Goal: Transaction & Acquisition: Obtain resource

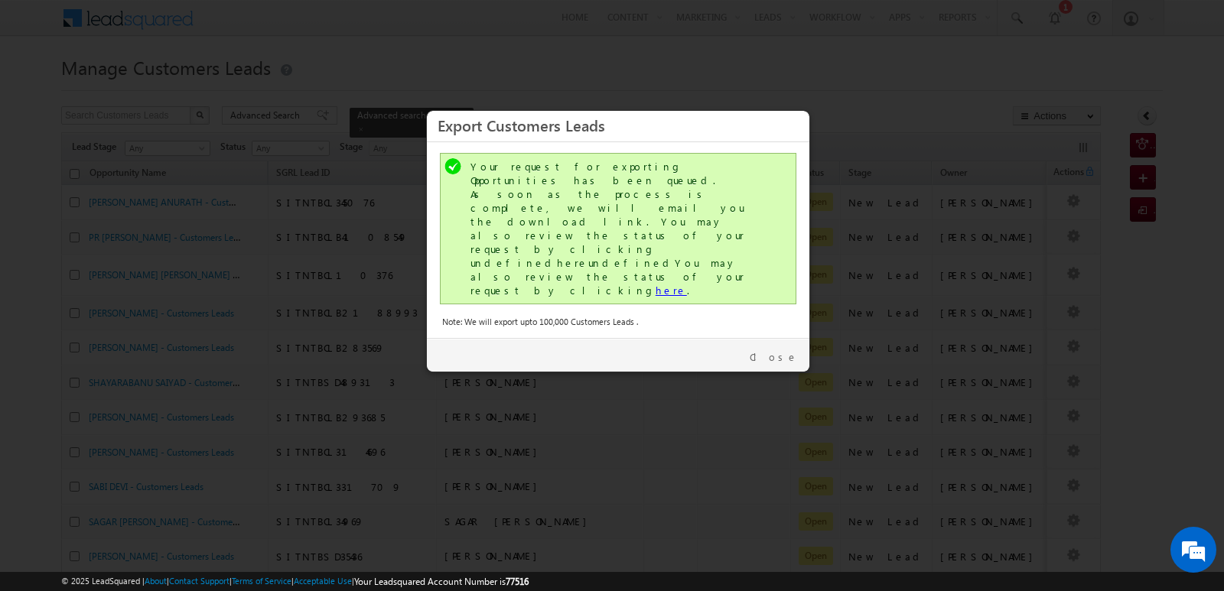
click at [656, 284] on link "here" at bounding box center [671, 290] width 31 height 13
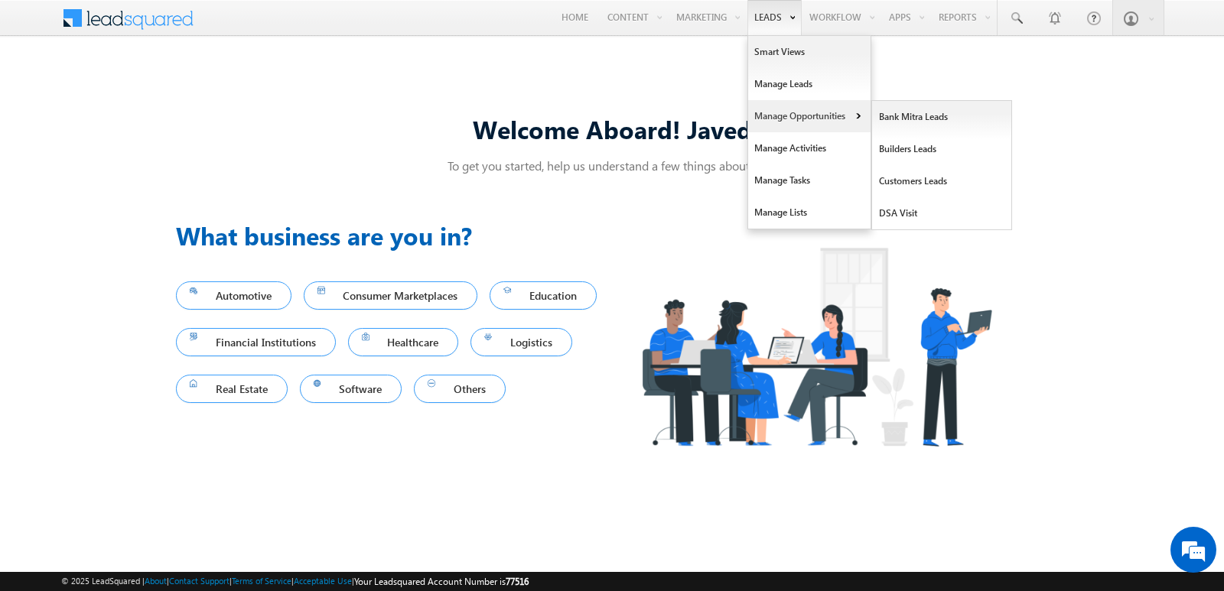
click at [793, 115] on link "Manage Opportunities" at bounding box center [809, 116] width 122 height 32
click at [924, 178] on link "Customers Leads" at bounding box center [942, 181] width 140 height 32
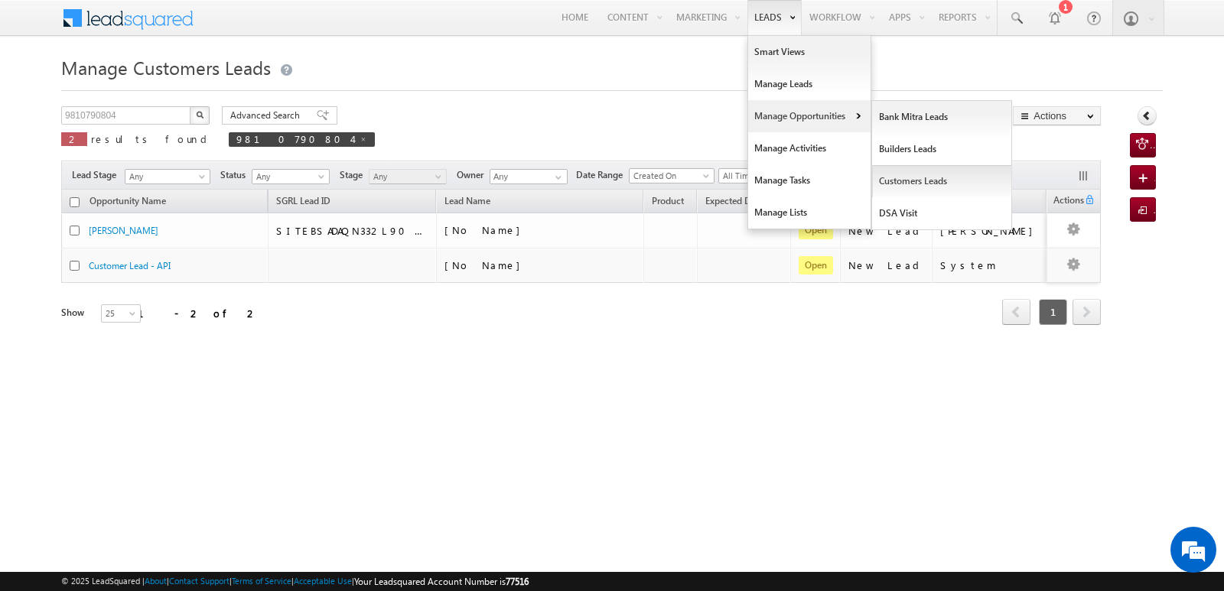
click at [893, 184] on link "Customers Leads" at bounding box center [942, 181] width 140 height 32
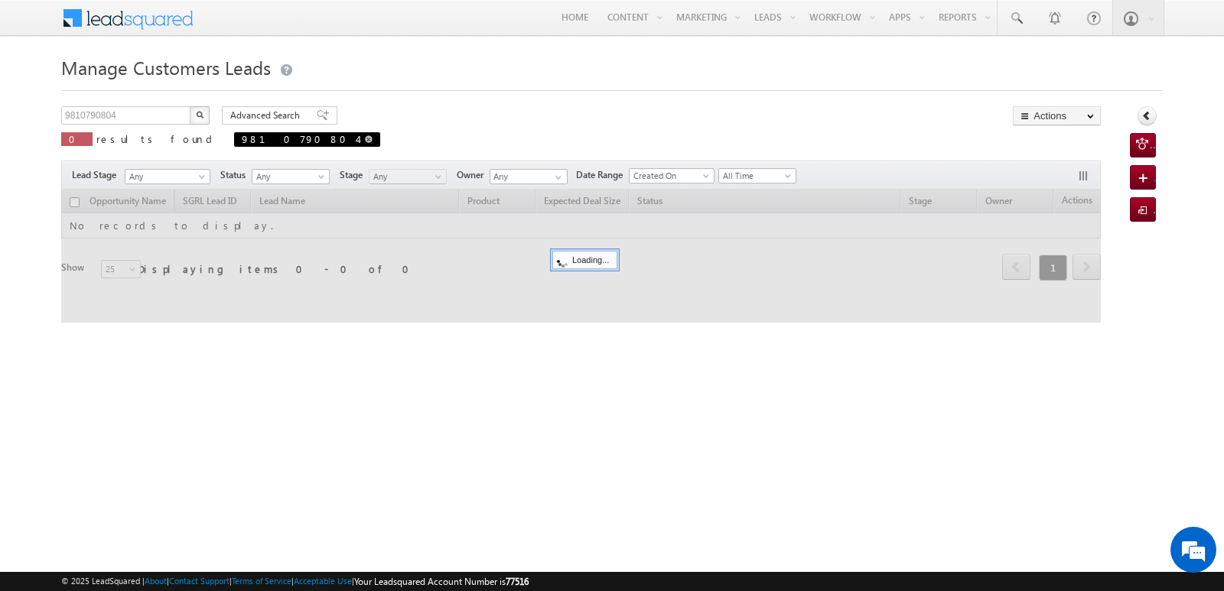
click at [365, 142] on span at bounding box center [369, 139] width 8 height 8
type input "Search Customers Leads"
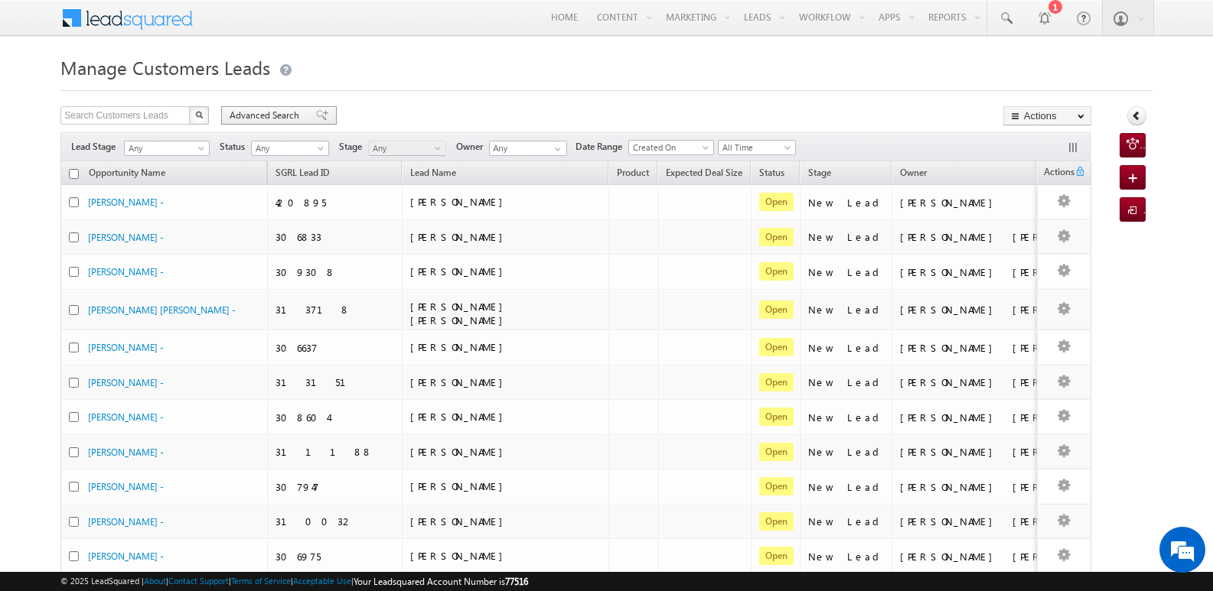
click at [267, 115] on span "Advanced Search" at bounding box center [267, 116] width 74 height 14
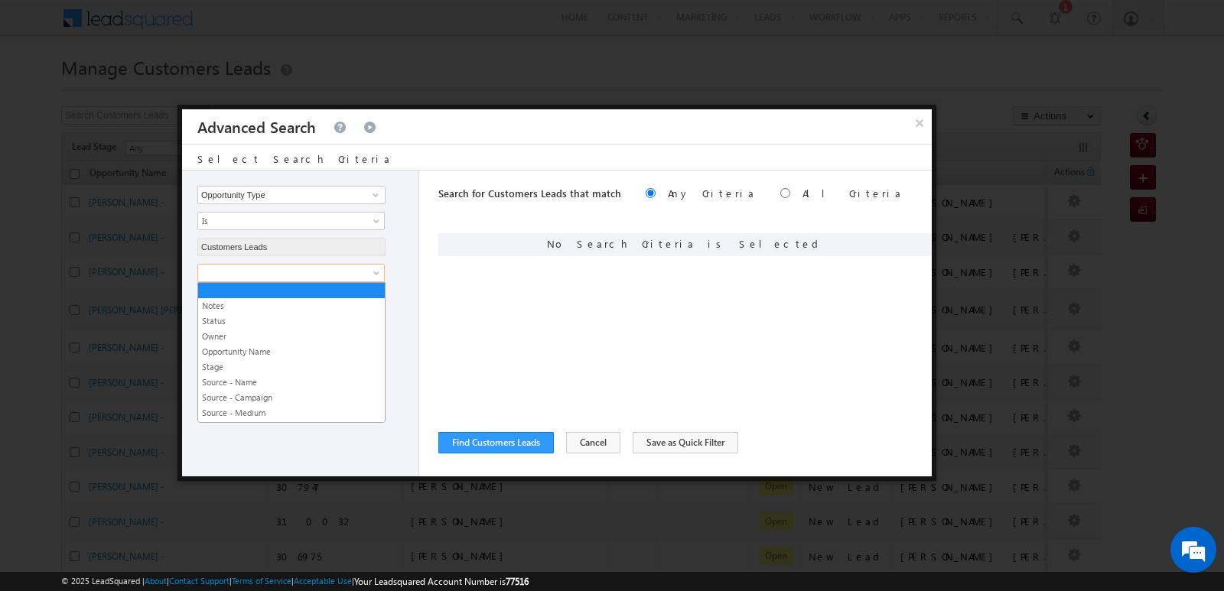
click at [327, 276] on span at bounding box center [281, 273] width 166 height 14
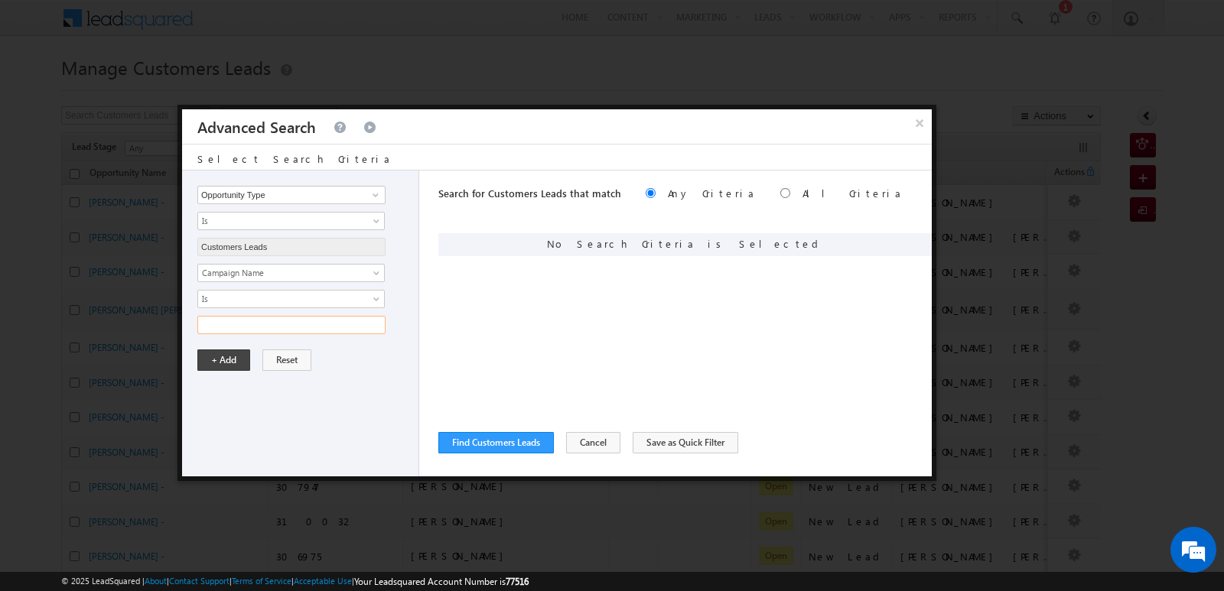
click at [271, 324] on input "text" at bounding box center [291, 325] width 188 height 18
type input "[DATE]"
click at [284, 328] on input "09SEP25" at bounding box center [291, 325] width 188 height 18
click at [488, 441] on button "Find Customers Leads" at bounding box center [496, 442] width 116 height 21
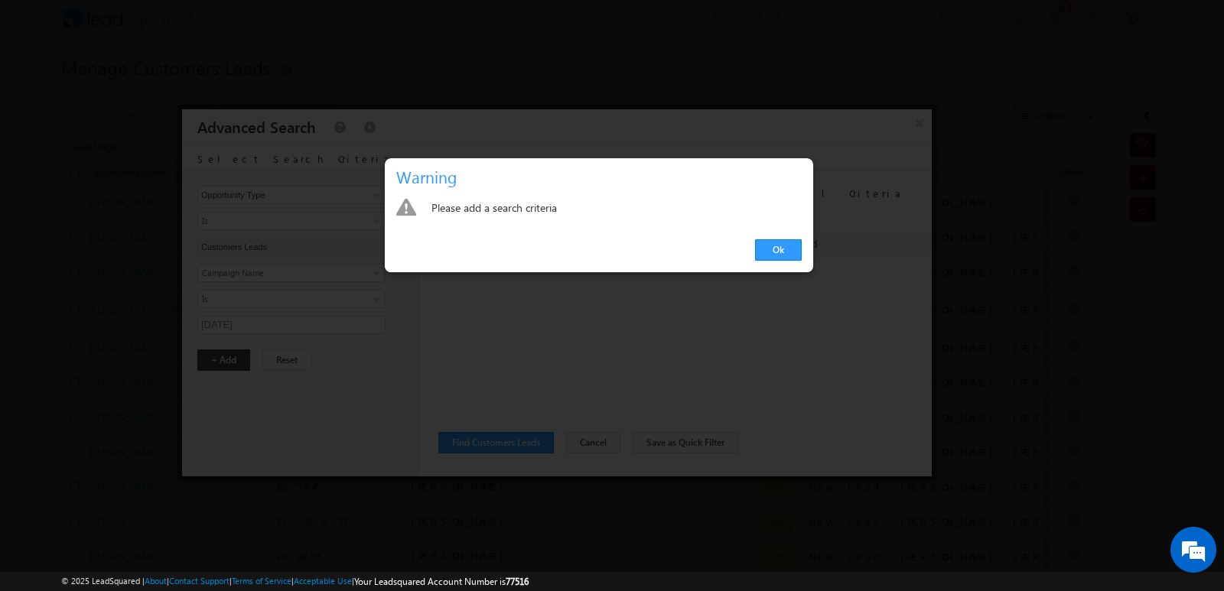
click at [600, 342] on div at bounding box center [612, 295] width 1224 height 591
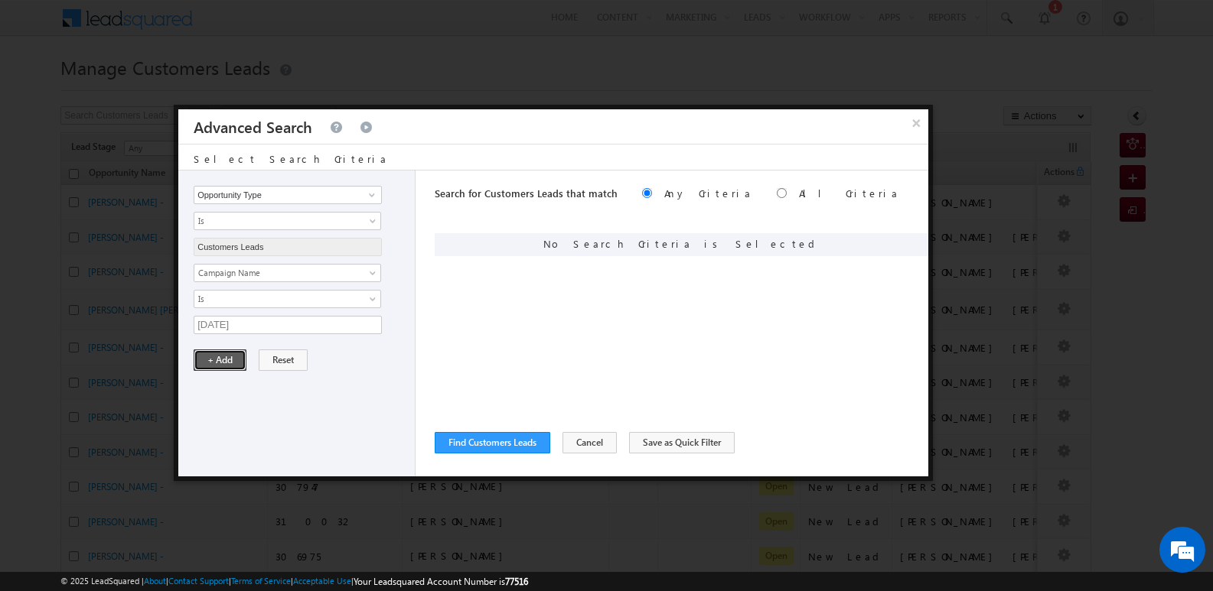
click at [232, 357] on button "+ Add" at bounding box center [220, 360] width 53 height 21
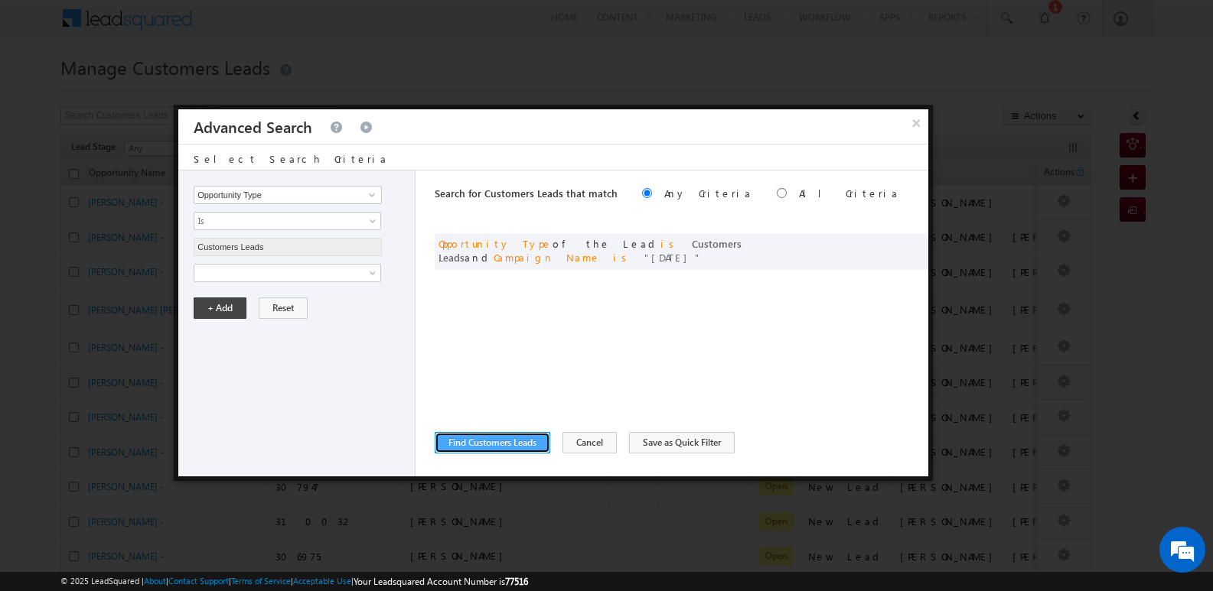
click at [494, 446] on button "Find Customers Leads" at bounding box center [493, 442] width 116 height 21
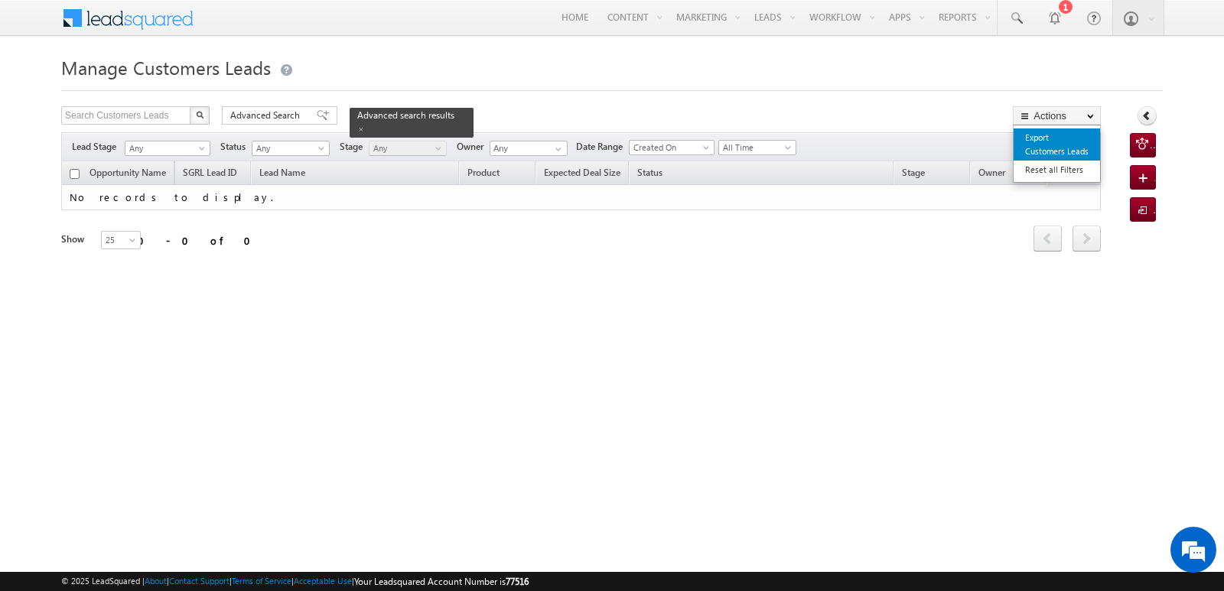
click at [1056, 142] on link "Export Customers Leads" at bounding box center [1057, 145] width 86 height 32
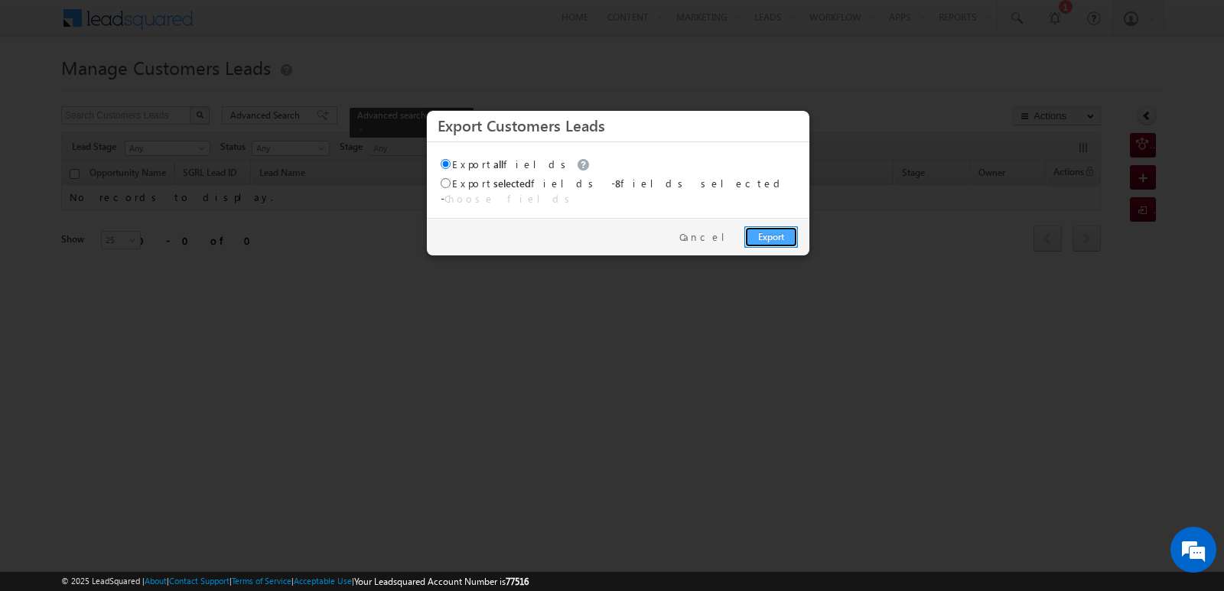
click at [776, 230] on link "Export" at bounding box center [771, 236] width 54 height 21
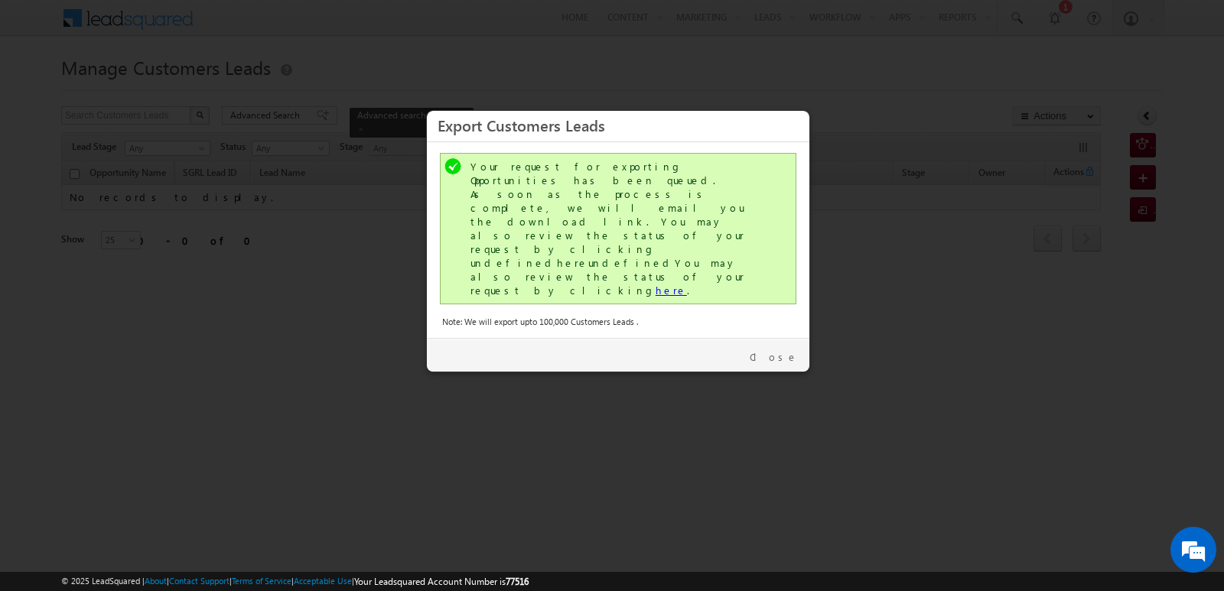
click at [656, 284] on link "here" at bounding box center [671, 290] width 31 height 13
click at [793, 350] on link "Close" at bounding box center [774, 357] width 48 height 14
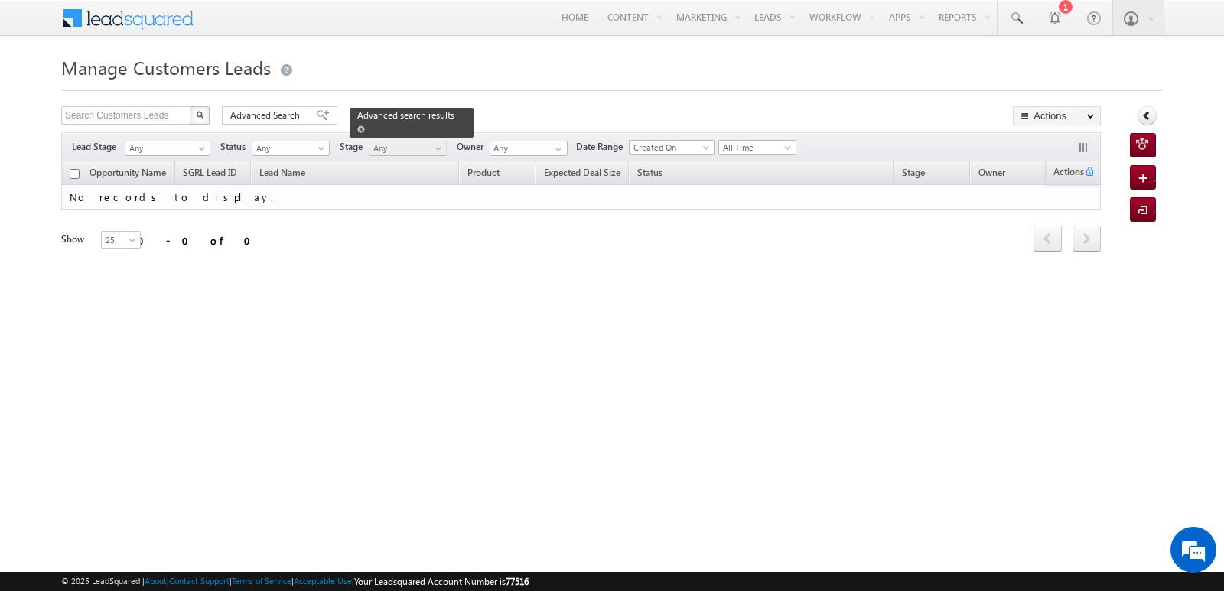
click at [365, 122] on link at bounding box center [361, 128] width 8 height 13
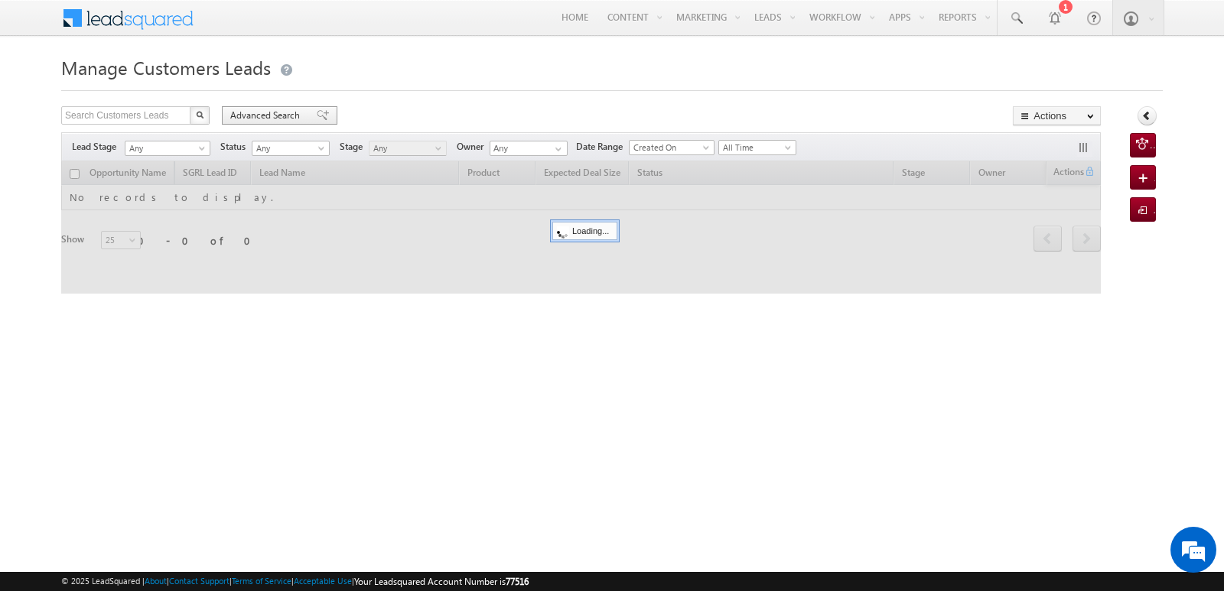
click at [291, 116] on span "Advanced Search" at bounding box center [267, 116] width 74 height 14
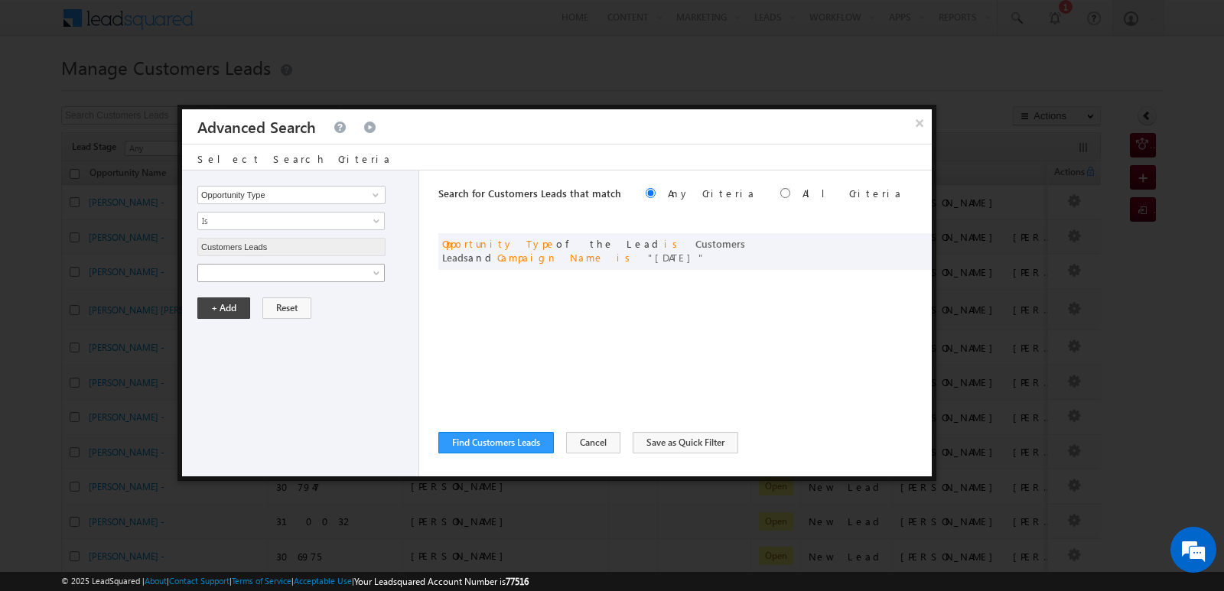
click at [332, 272] on span at bounding box center [281, 273] width 166 height 14
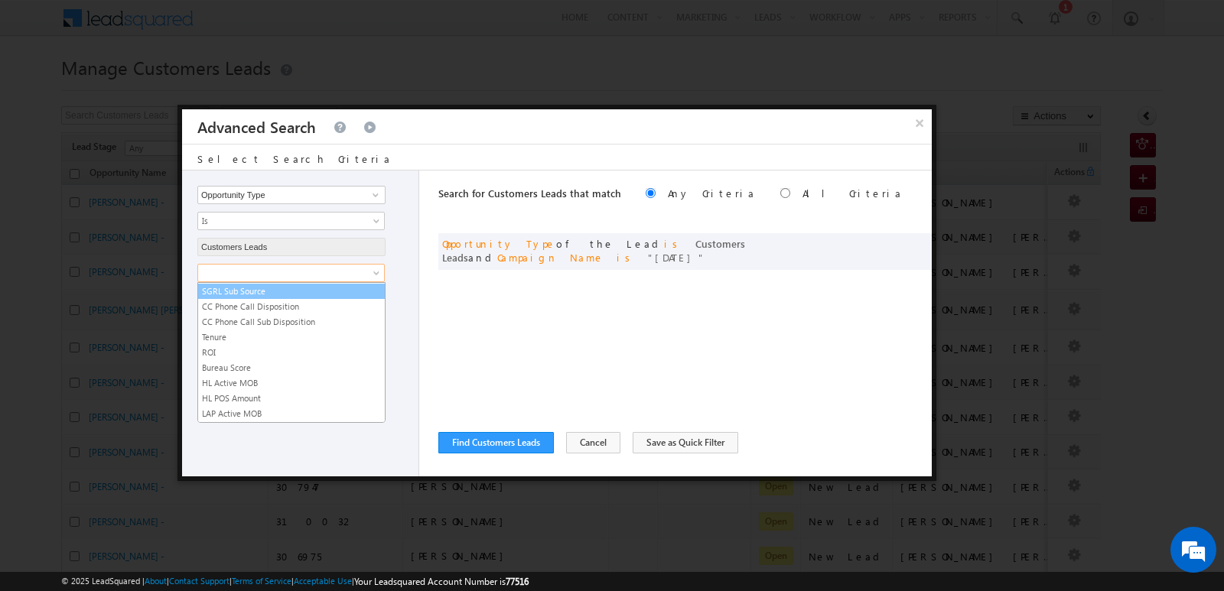
scroll to position [764, 0]
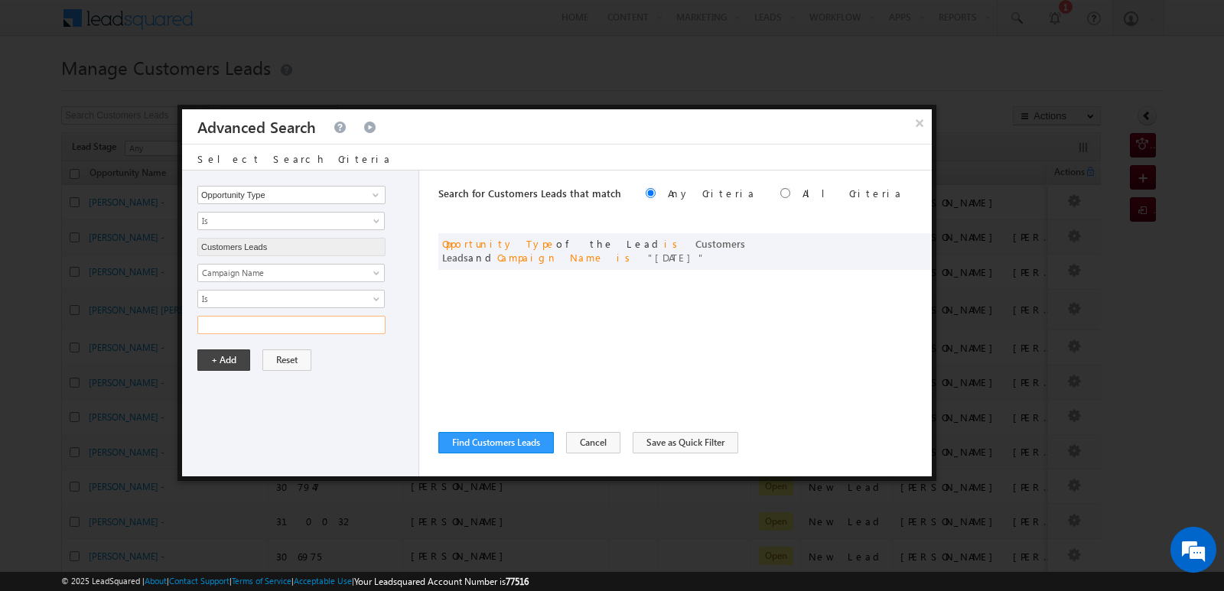
click at [265, 327] on input "text" at bounding box center [291, 325] width 188 height 18
type input "[DATE]"
click at [227, 359] on button "+ Add" at bounding box center [223, 360] width 53 height 21
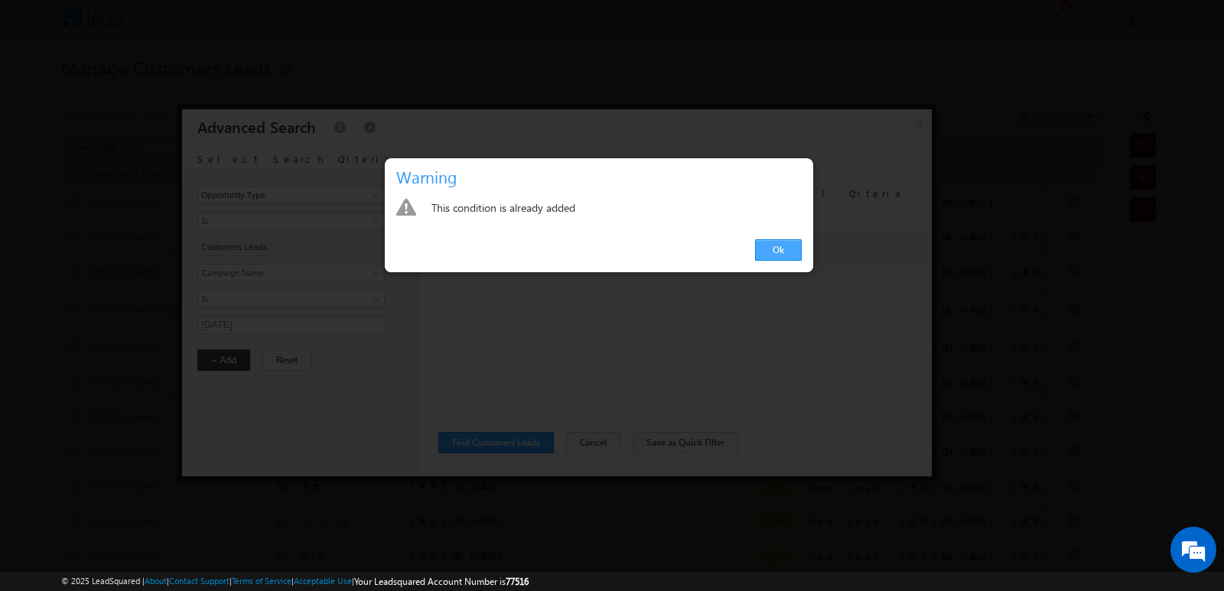
click at [800, 249] on link "Ok" at bounding box center [778, 249] width 47 height 21
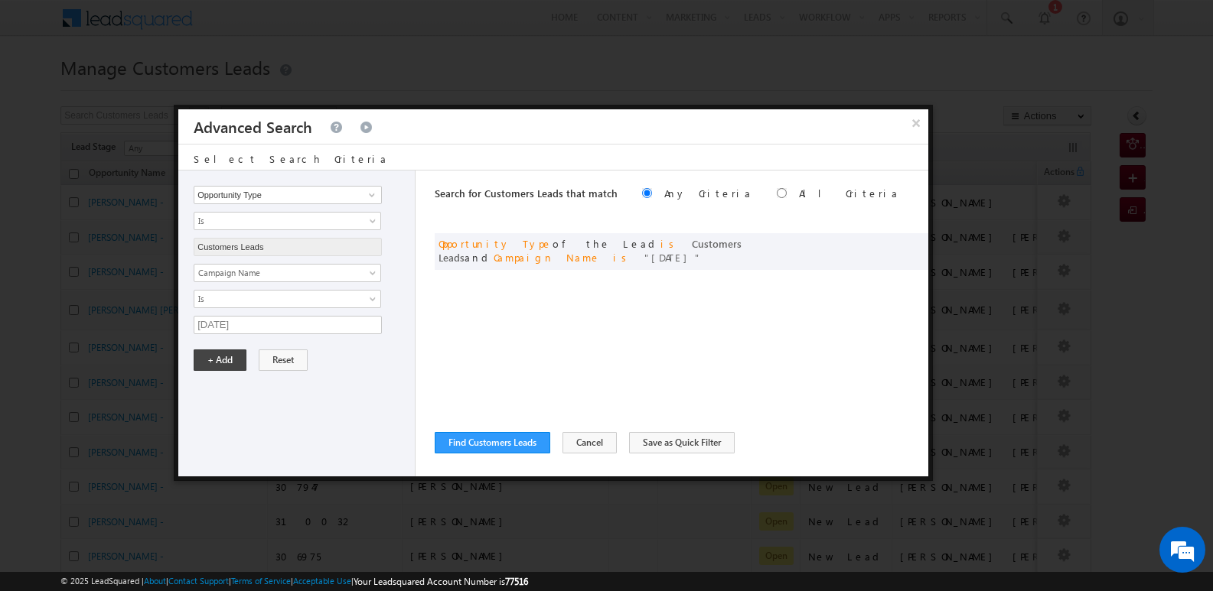
click at [718, 331] on div "Search for Customers Leads that match Any Criteria All Criteria Note that the c…" at bounding box center [682, 324] width 494 height 306
click at [526, 448] on button "Find Customers Leads" at bounding box center [493, 442] width 116 height 21
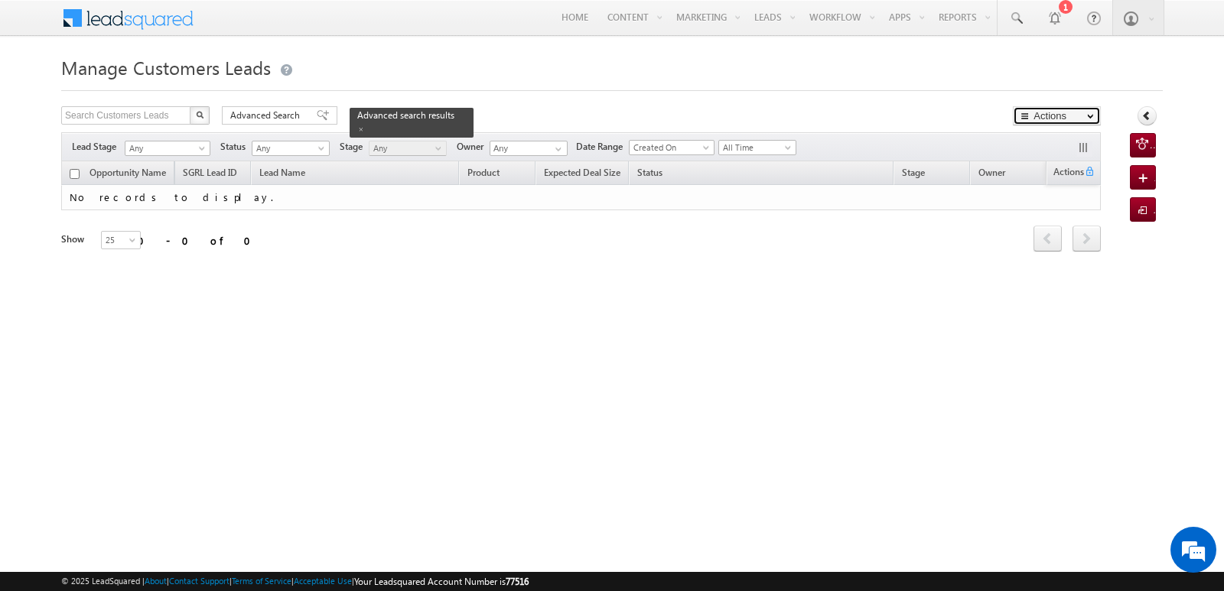
click at [1069, 113] on button "Actions" at bounding box center [1057, 115] width 88 height 19
click at [1051, 148] on link "Export Customers Leads" at bounding box center [1057, 145] width 86 height 32
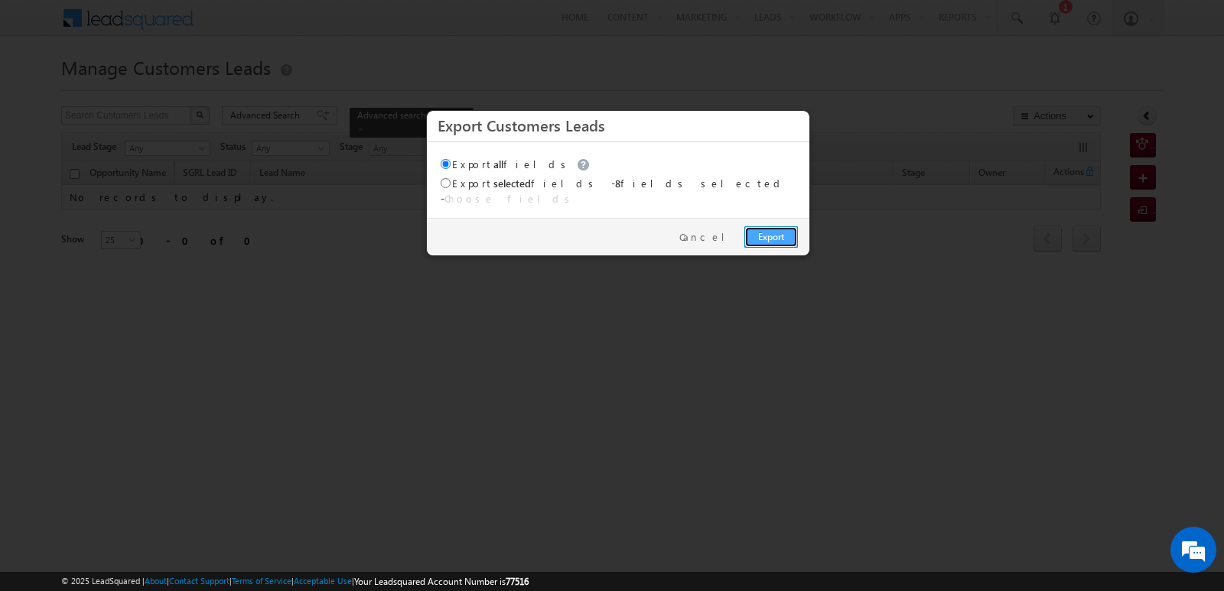
click at [770, 226] on link "Export" at bounding box center [771, 236] width 54 height 21
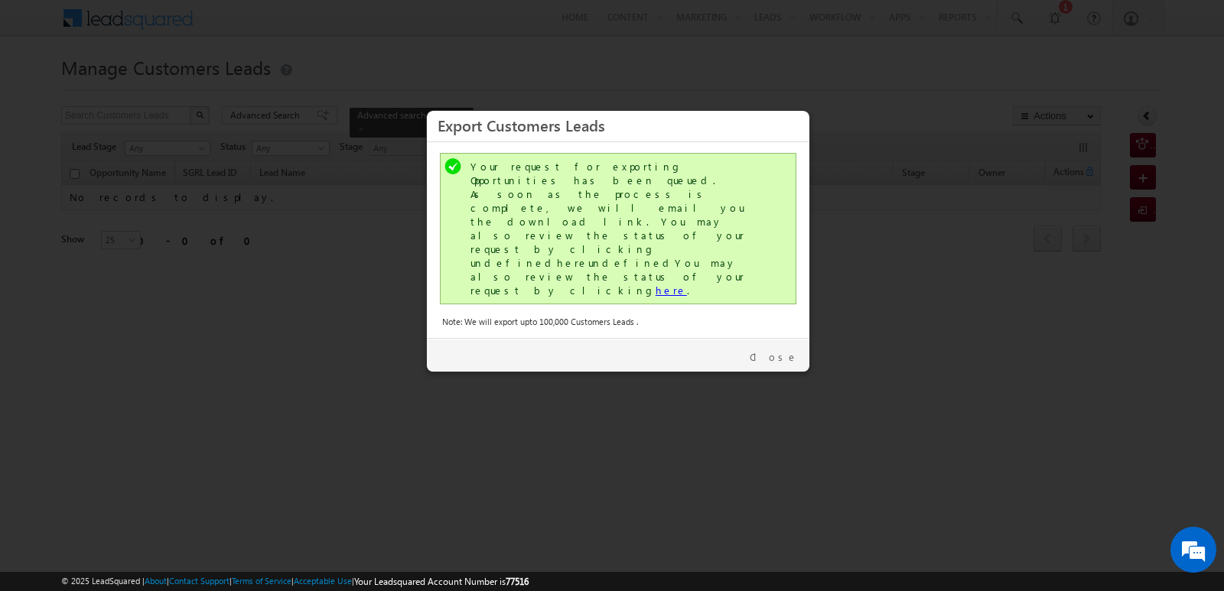
click at [656, 284] on link "here" at bounding box center [671, 290] width 31 height 13
click at [796, 350] on link "Close" at bounding box center [774, 357] width 48 height 14
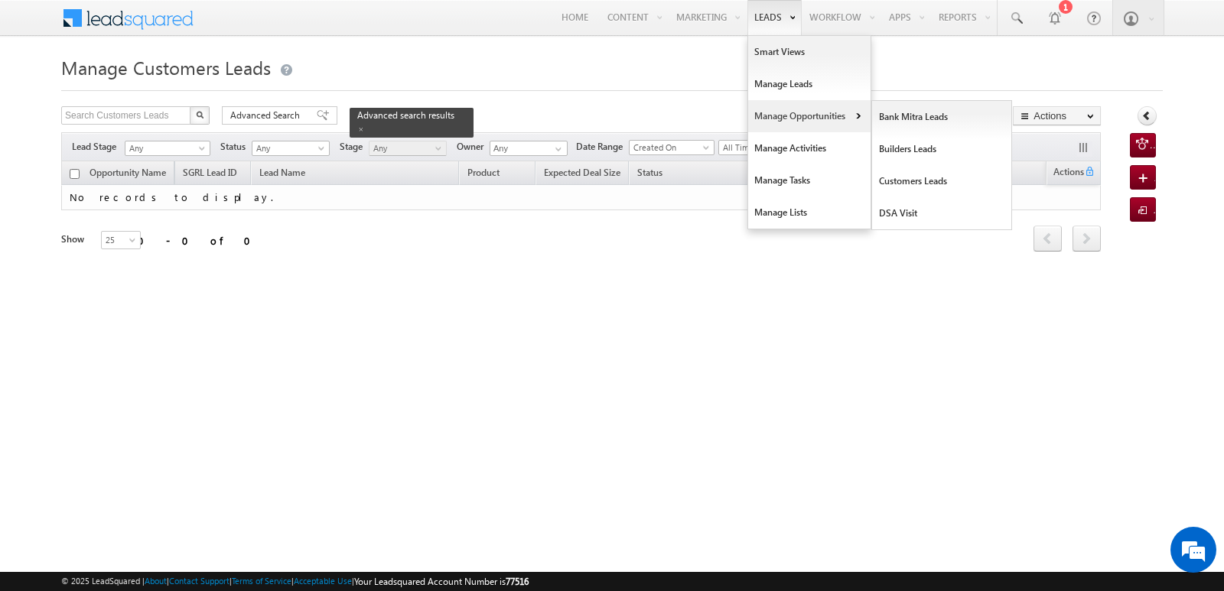
click at [793, 114] on link "Manage Opportunities" at bounding box center [809, 116] width 122 height 32
click at [918, 183] on link "Customers Leads" at bounding box center [942, 181] width 140 height 32
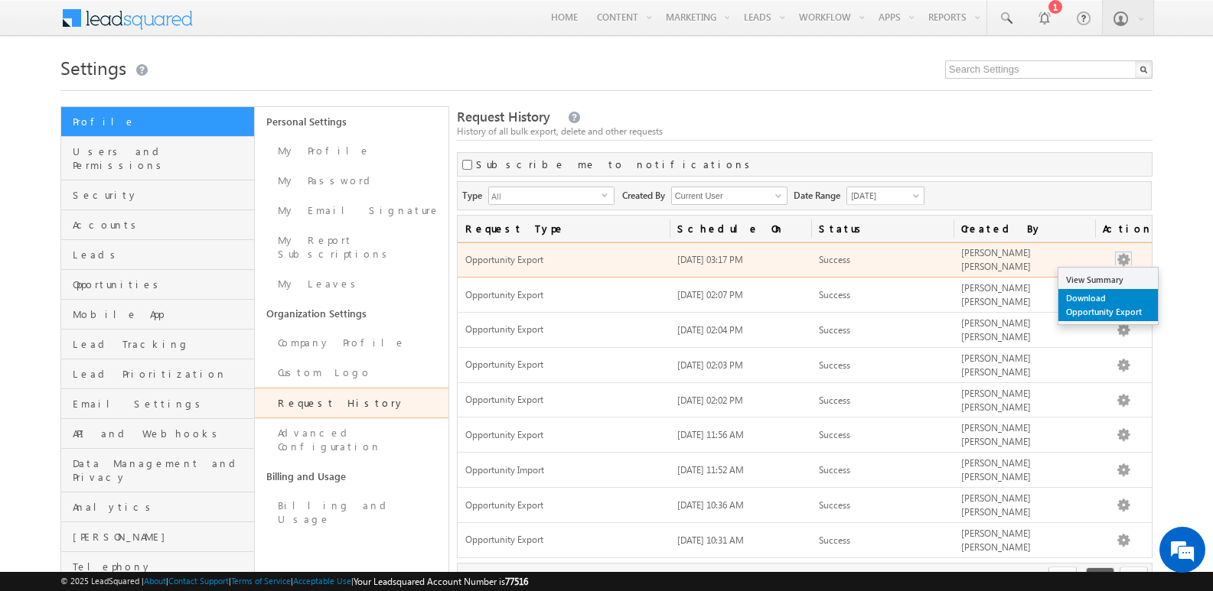
click at [1106, 306] on link "Download Opportunity Export" at bounding box center [1107, 305] width 99 height 32
click at [1115, 298] on link "Download Opportunity Export" at bounding box center [1107, 305] width 99 height 32
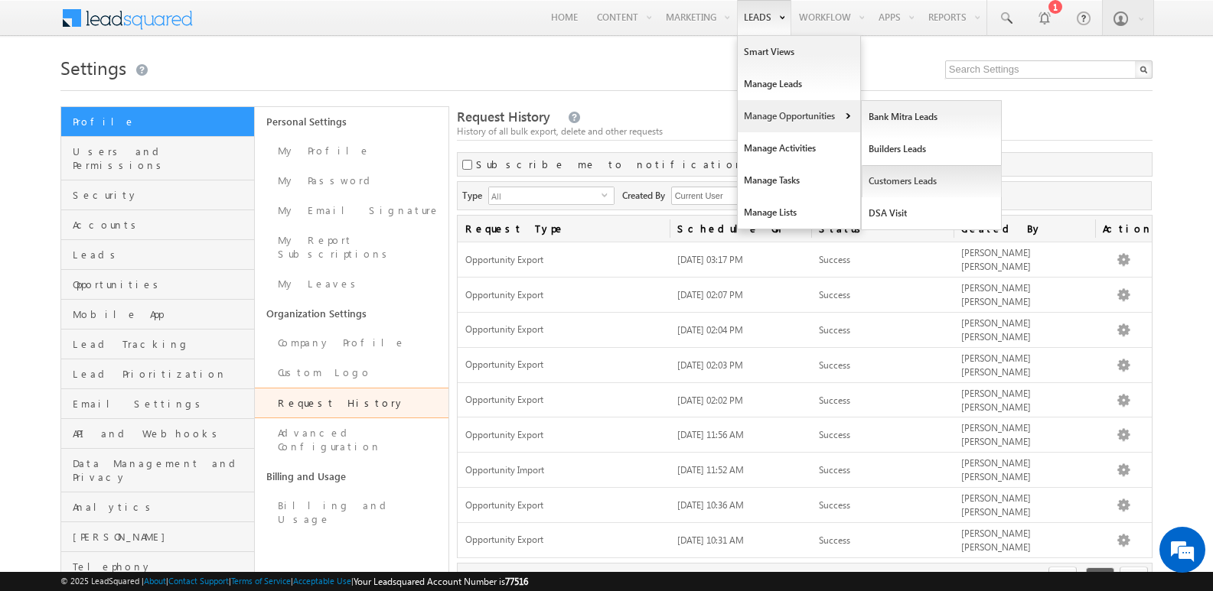
click at [895, 184] on link "Customers Leads" at bounding box center [932, 181] width 140 height 32
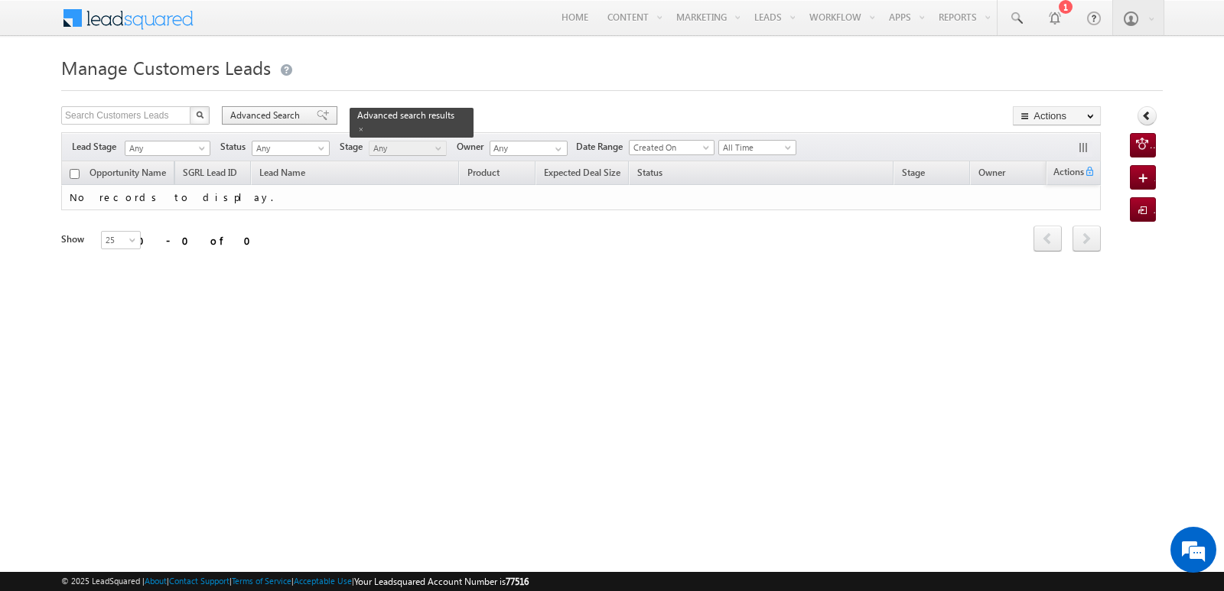
click at [317, 116] on span at bounding box center [323, 115] width 12 height 11
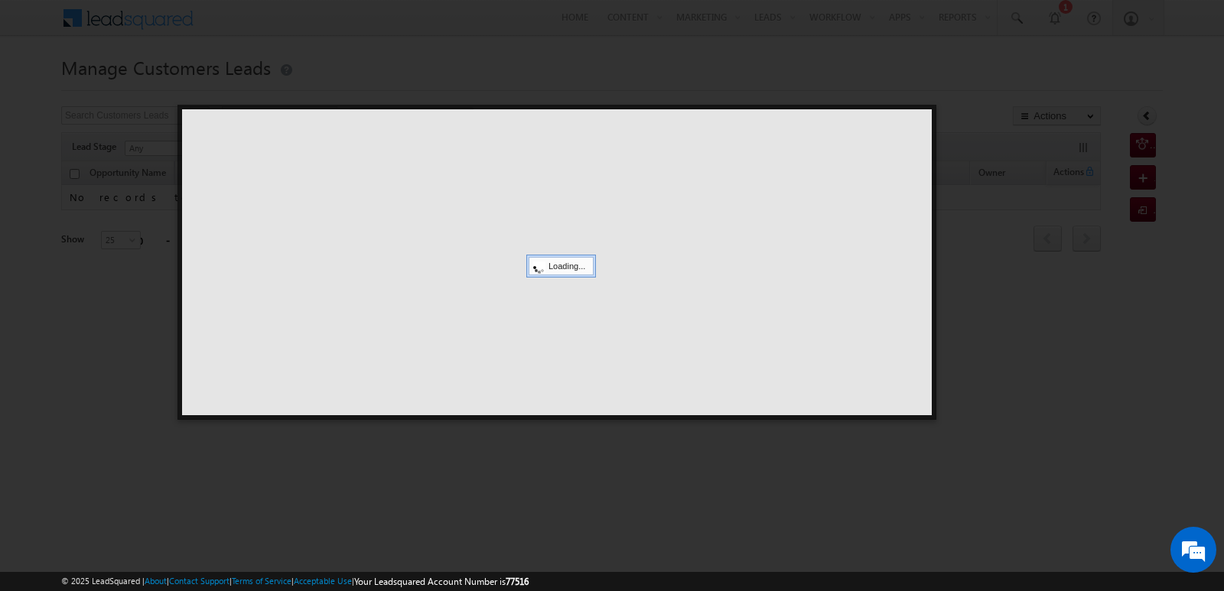
click at [969, 86] on div at bounding box center [612, 295] width 1224 height 591
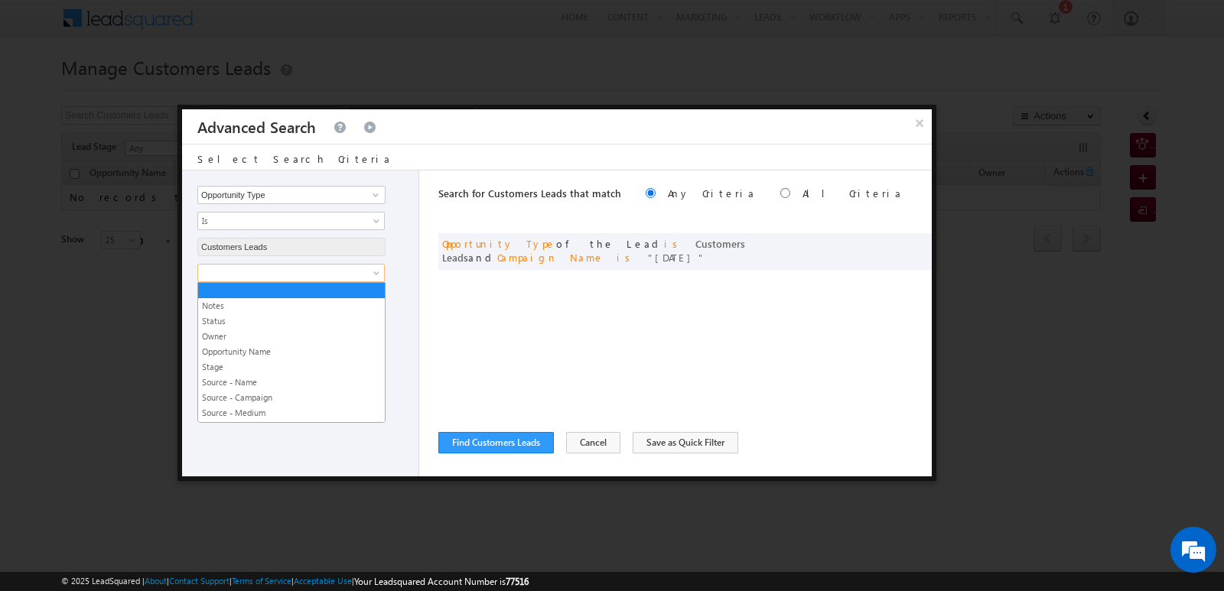
click at [353, 268] on span at bounding box center [281, 273] width 166 height 14
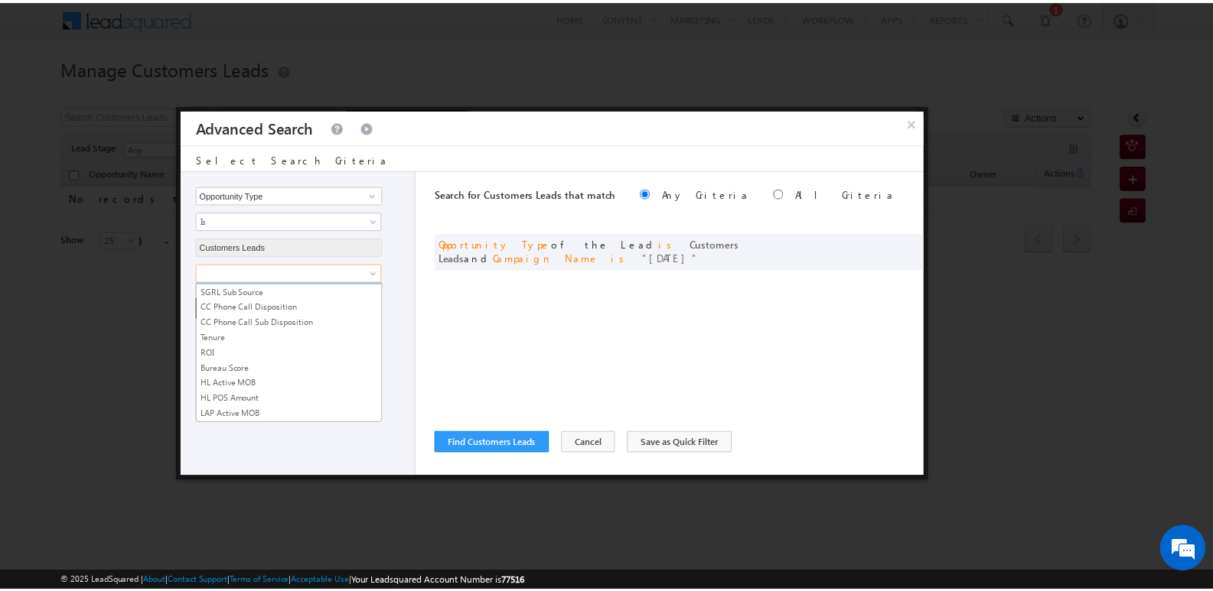
scroll to position [764, 0]
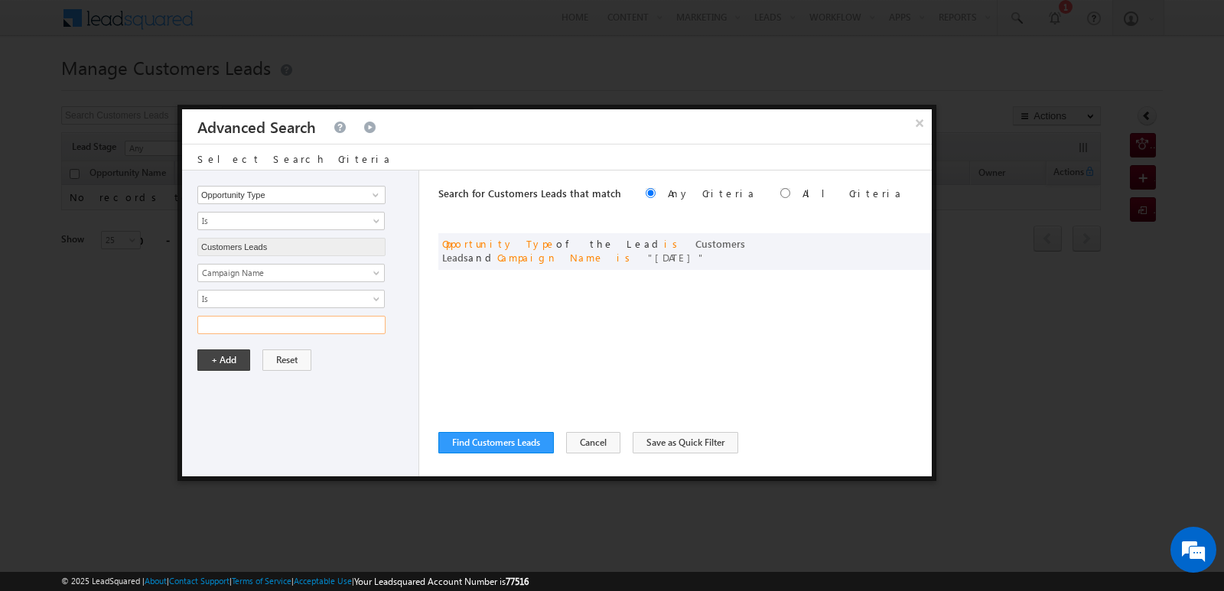
click at [366, 324] on input "text" at bounding box center [291, 325] width 188 height 18
type input "09SEP25"
click at [231, 357] on button "+ Add" at bounding box center [223, 360] width 53 height 21
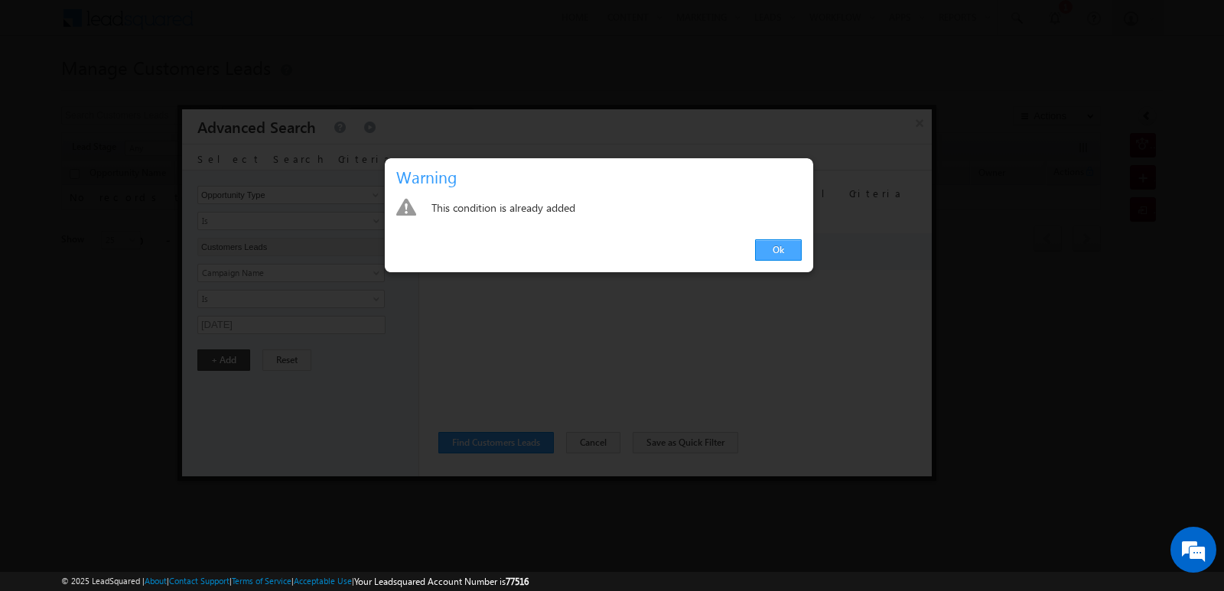
click at [767, 253] on link "Ok" at bounding box center [778, 249] width 47 height 21
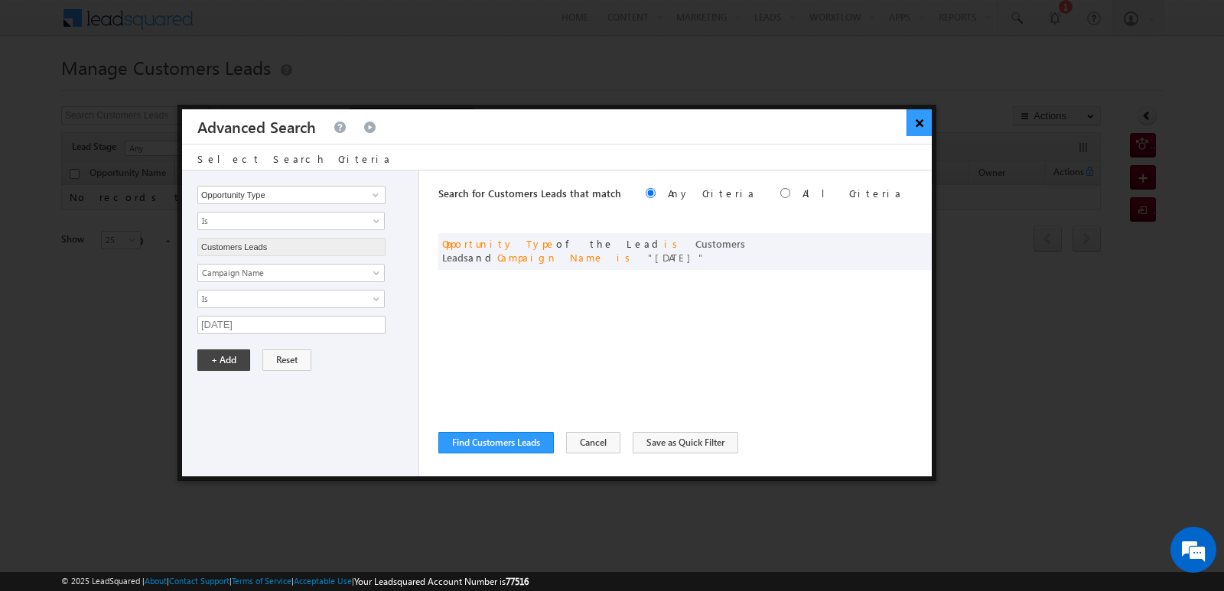
click at [923, 112] on button "×" at bounding box center [919, 122] width 25 height 27
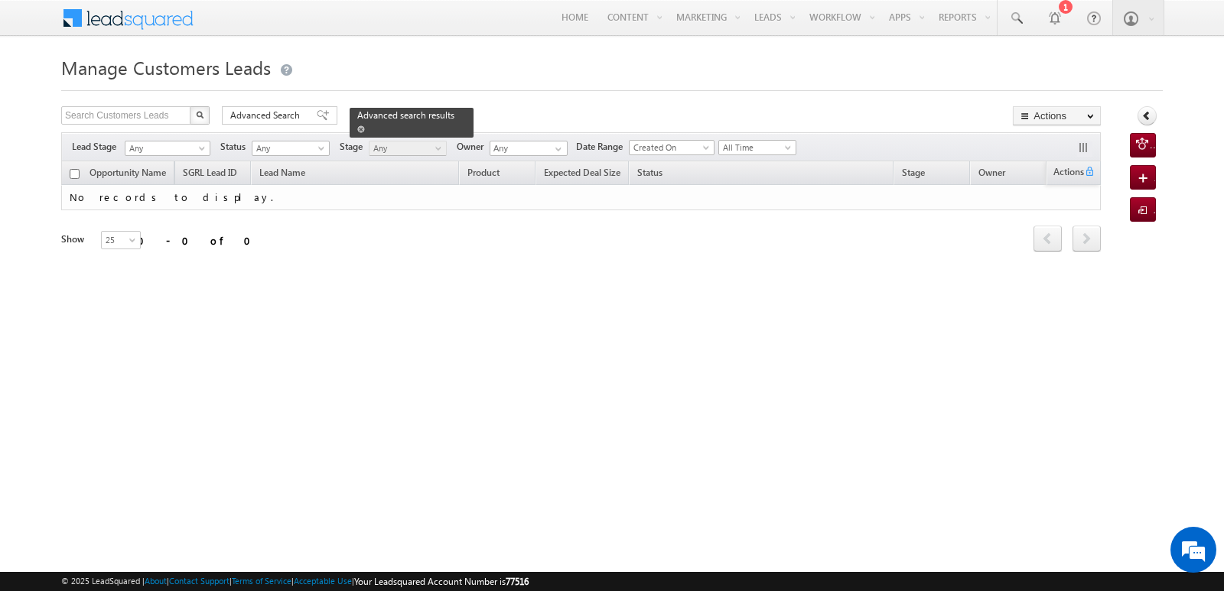
click at [365, 122] on link at bounding box center [361, 128] width 8 height 13
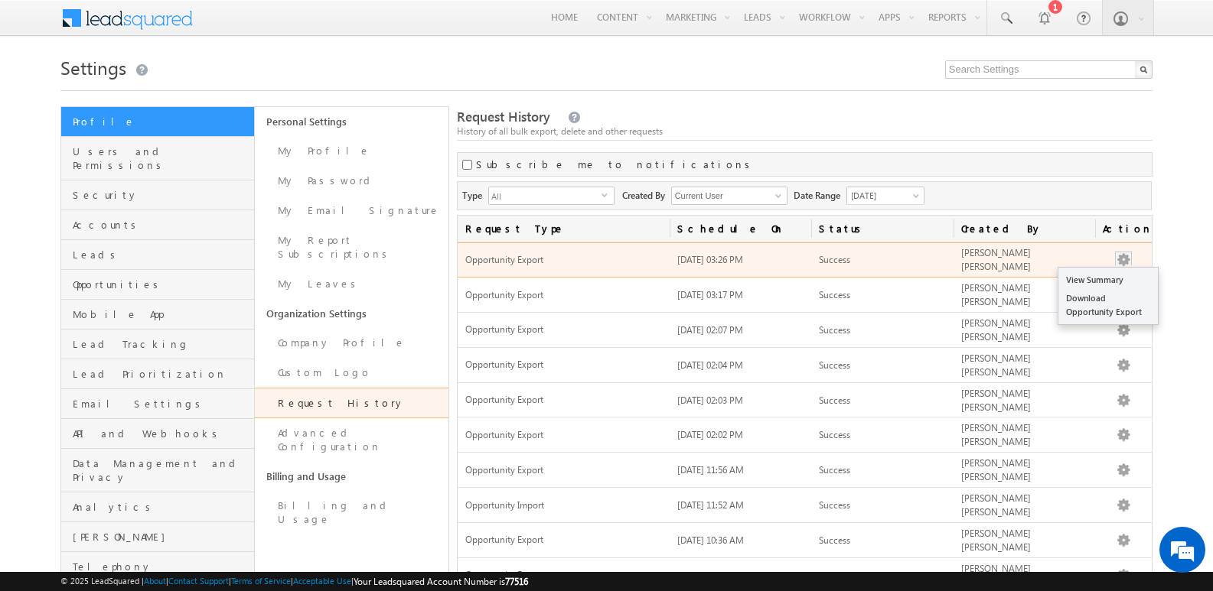
click at [1122, 262] on button "button" at bounding box center [1123, 259] width 15 height 15
click at [1102, 310] on link "Download Opportunity Export" at bounding box center [1107, 305] width 99 height 32
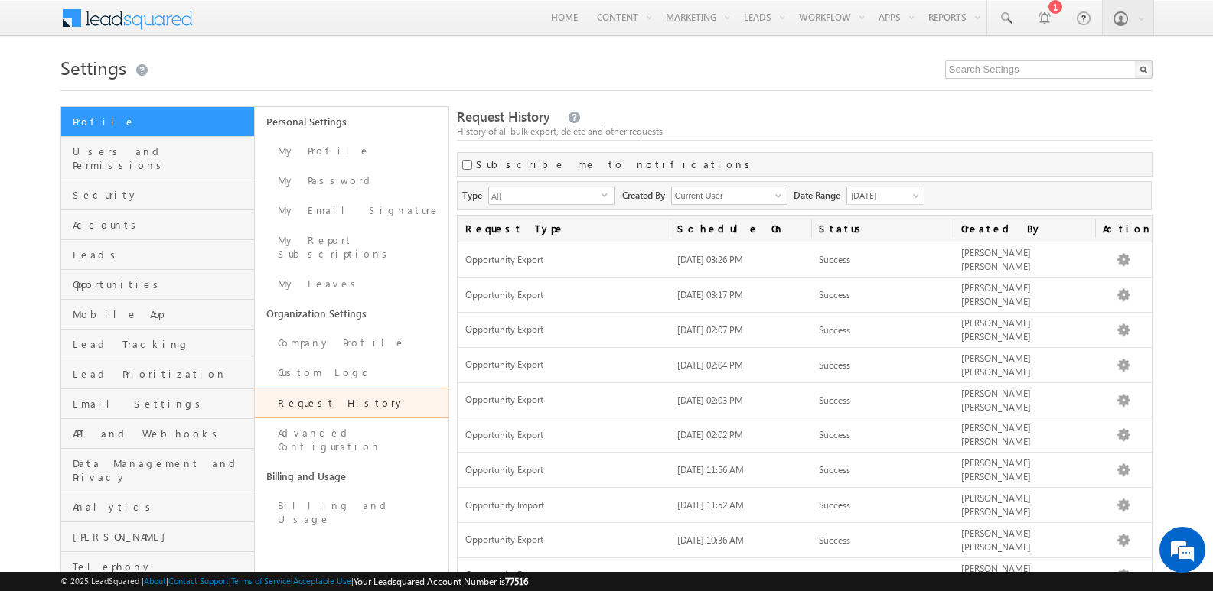
click at [627, 78] on h1 "Settings" at bounding box center [606, 66] width 1092 height 30
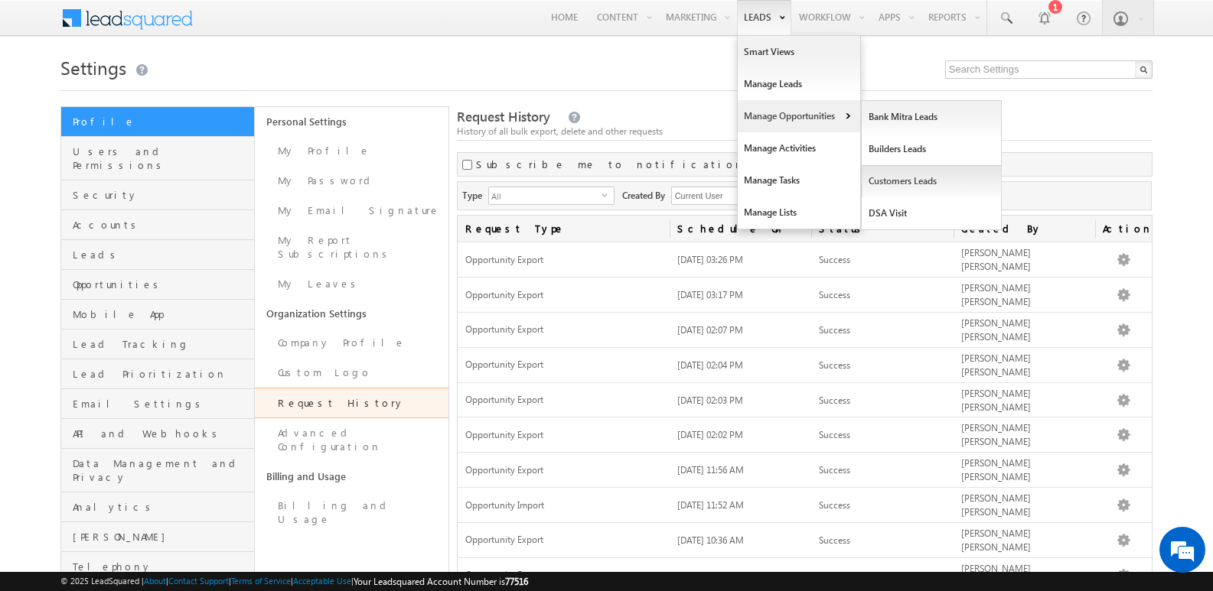
click at [900, 186] on link "Customers Leads" at bounding box center [932, 181] width 140 height 32
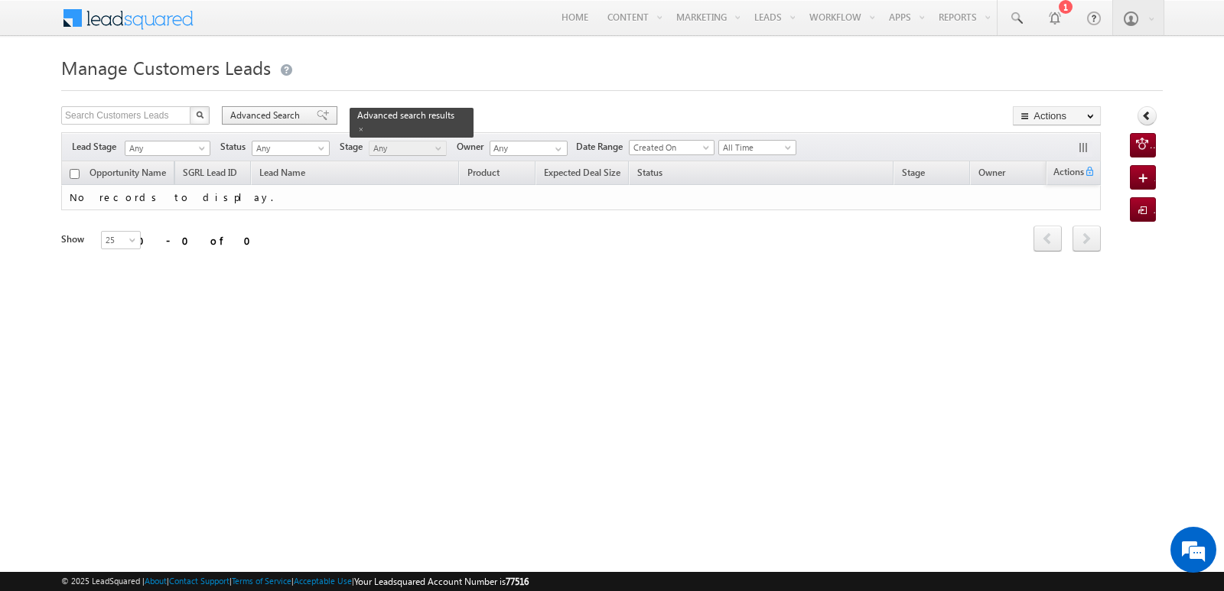
click at [317, 112] on span at bounding box center [323, 115] width 12 height 11
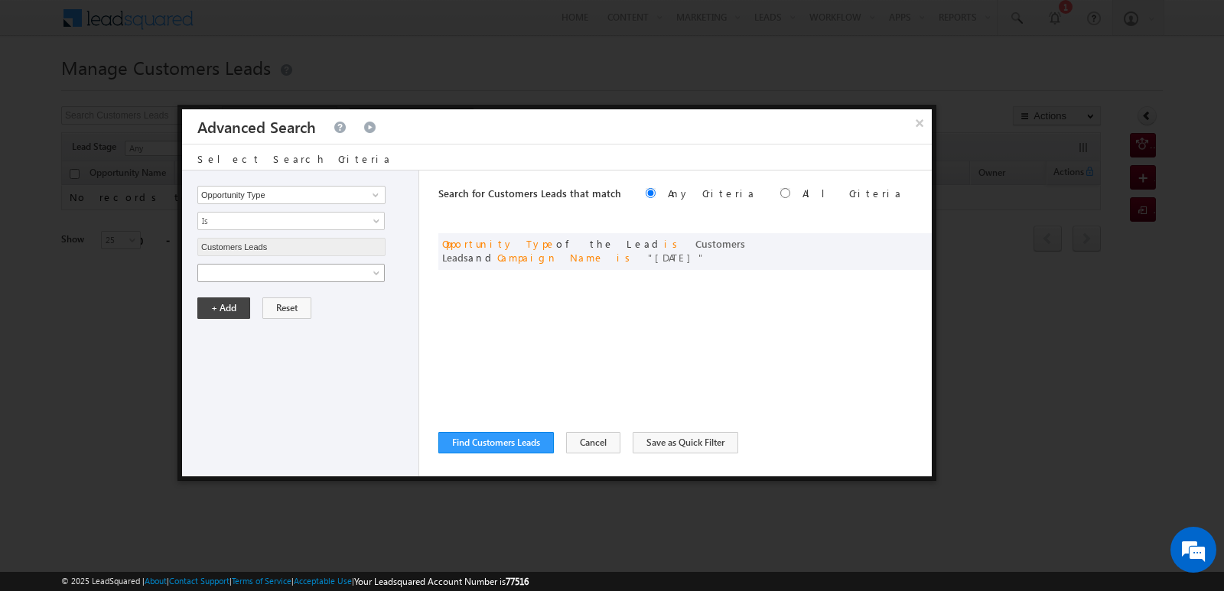
click at [299, 276] on span at bounding box center [281, 273] width 166 height 14
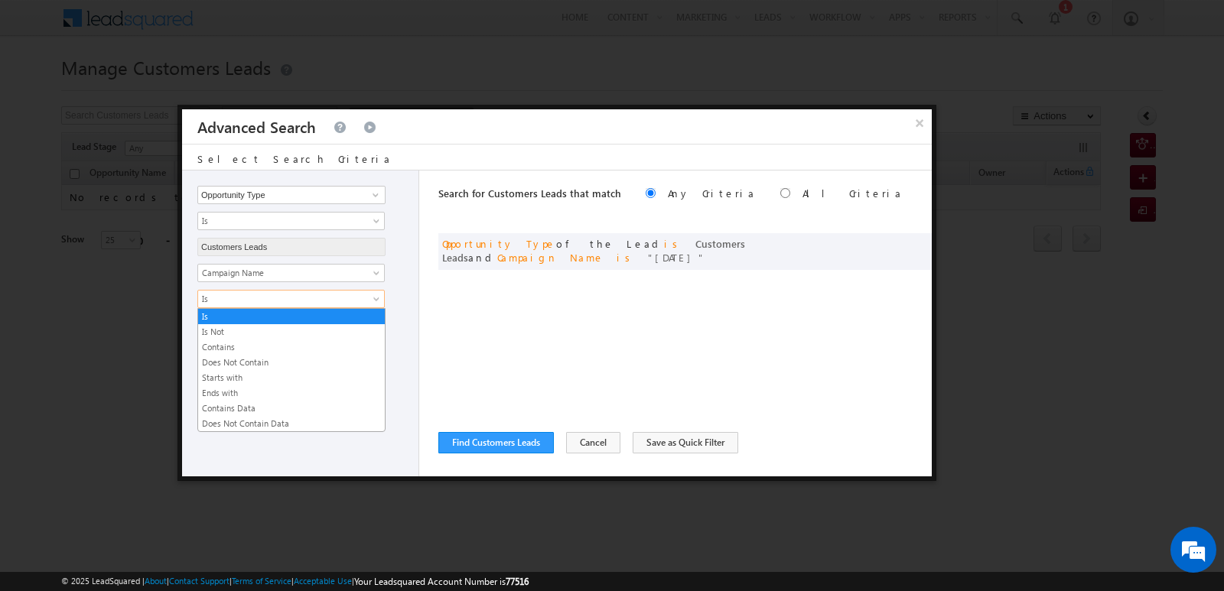
click at [350, 295] on span "Is" at bounding box center [281, 299] width 166 height 14
click at [239, 411] on link "Contains Data" at bounding box center [291, 409] width 187 height 14
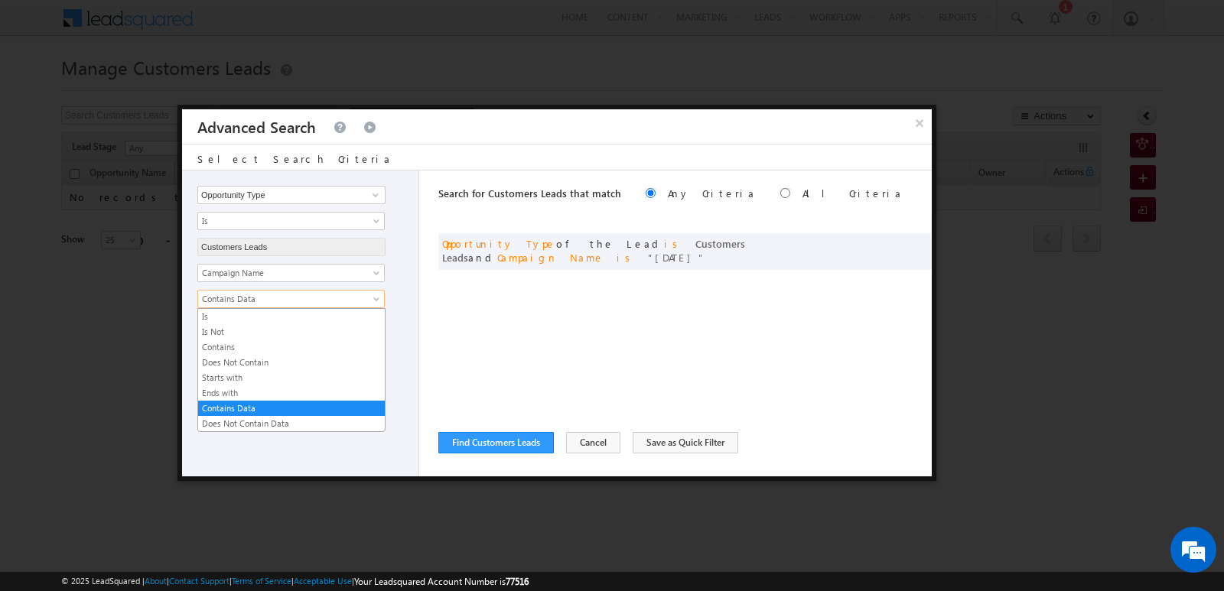
click at [265, 300] on span "Contains Data" at bounding box center [281, 299] width 166 height 14
click at [236, 347] on link "Contains" at bounding box center [291, 347] width 187 height 14
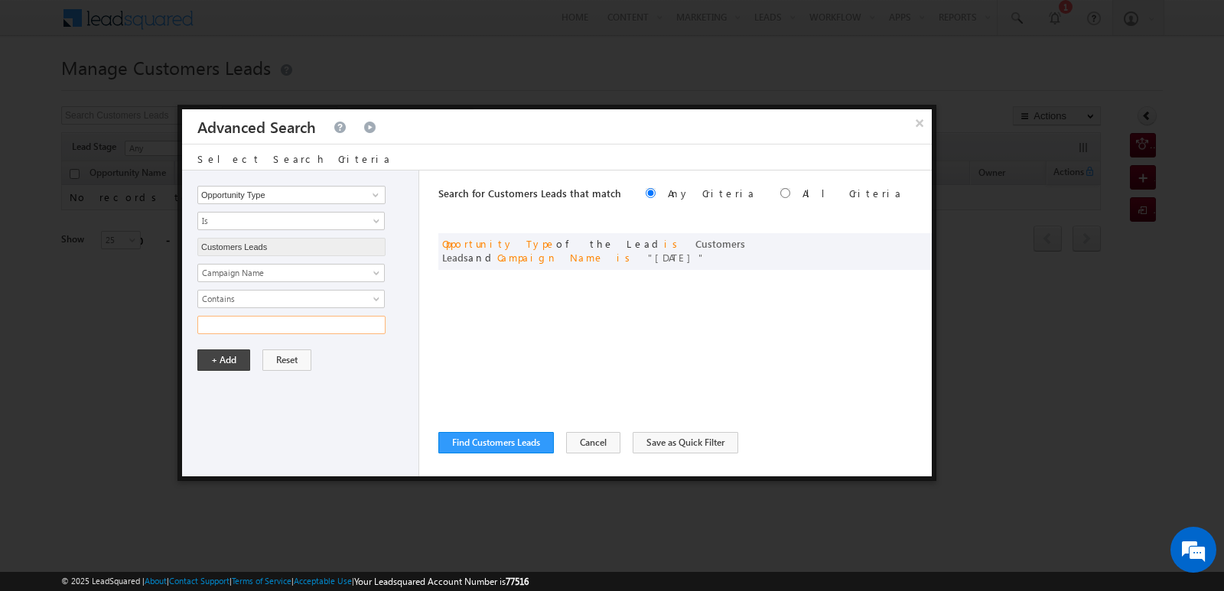
click at [284, 334] on input "text" at bounding box center [291, 325] width 188 height 18
type input "09SEP25"
click at [484, 438] on button "Find Customers Leads" at bounding box center [496, 442] width 116 height 21
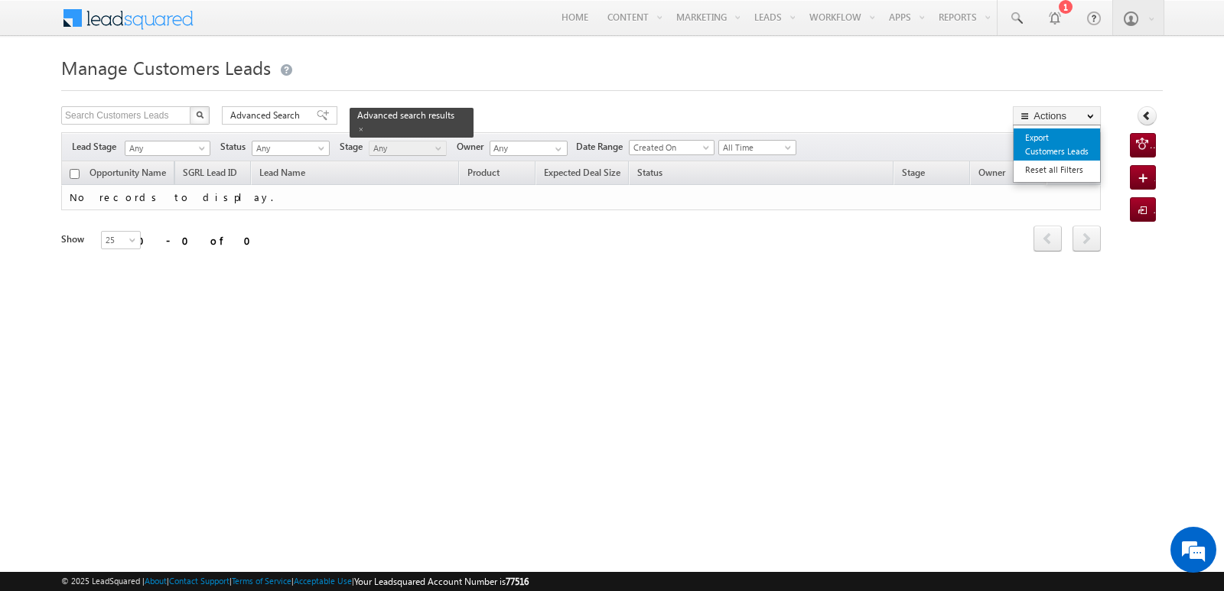
click at [1050, 135] on link "Export Customers Leads" at bounding box center [1057, 145] width 86 height 32
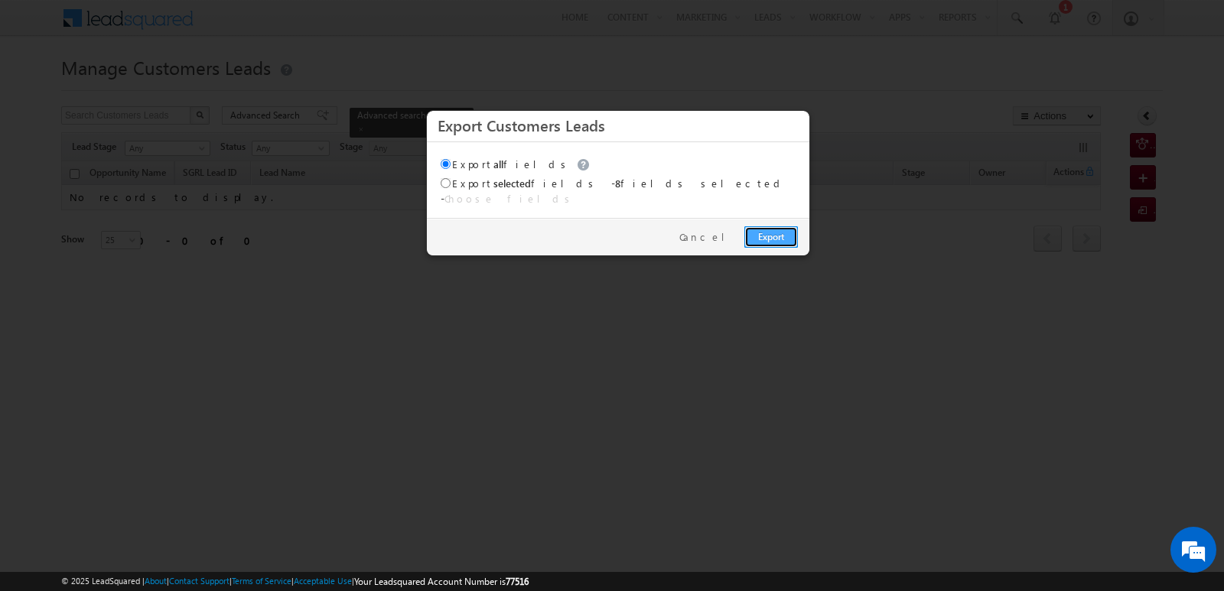
click at [776, 226] on link "Export" at bounding box center [771, 236] width 54 height 21
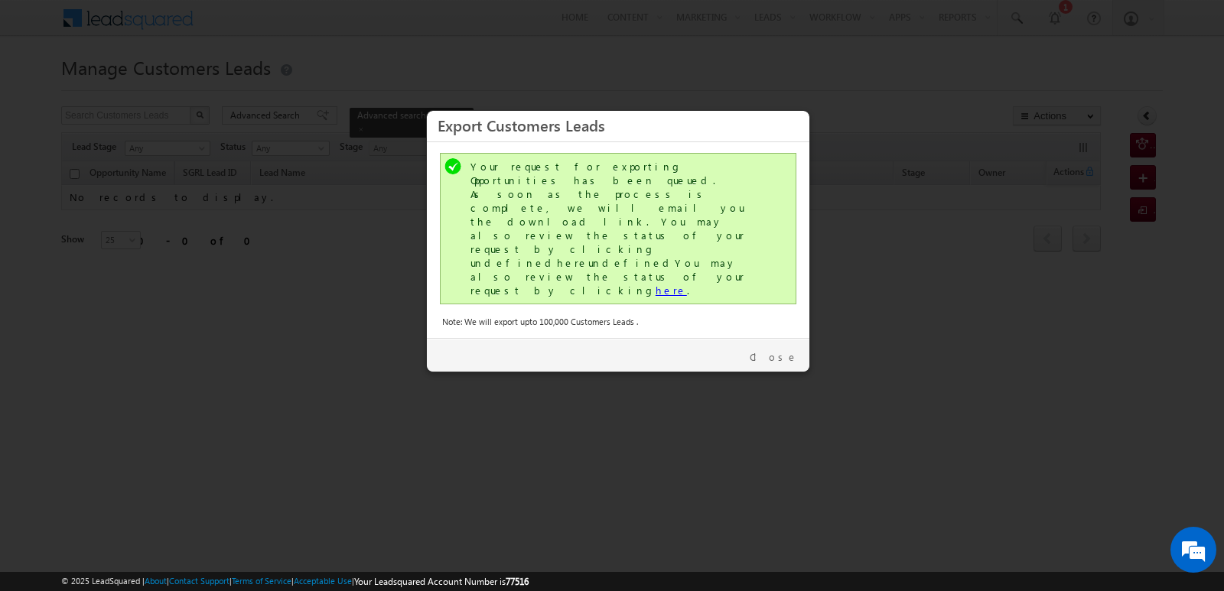
click at [656, 284] on link "here" at bounding box center [671, 290] width 31 height 13
click at [787, 350] on link "Close" at bounding box center [774, 357] width 48 height 14
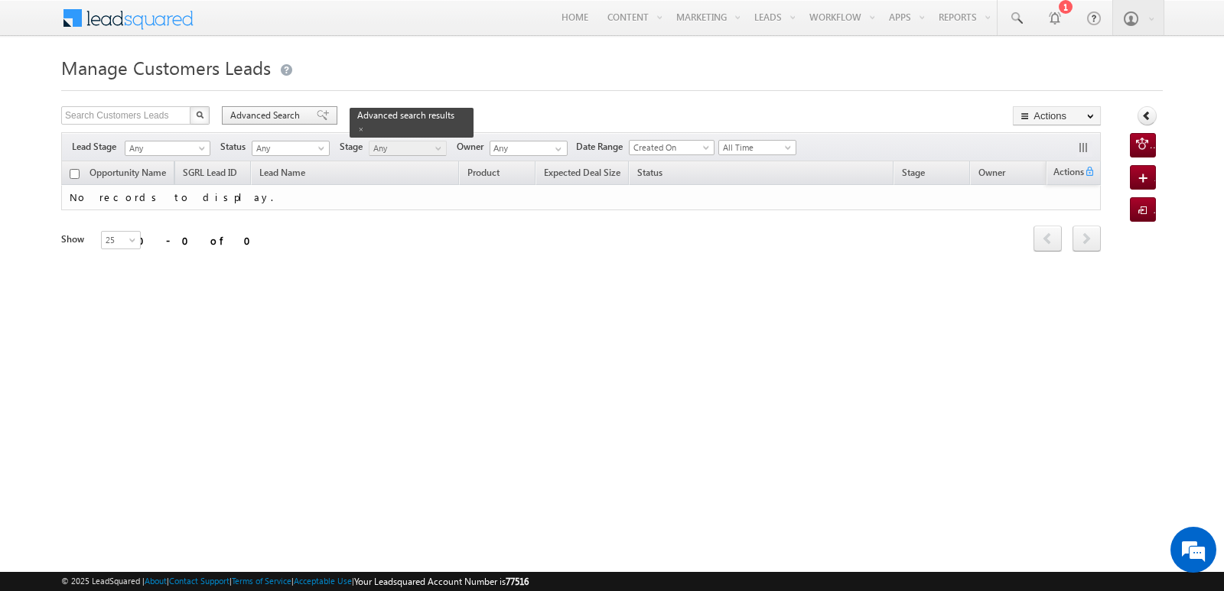
click at [317, 116] on span at bounding box center [323, 115] width 12 height 11
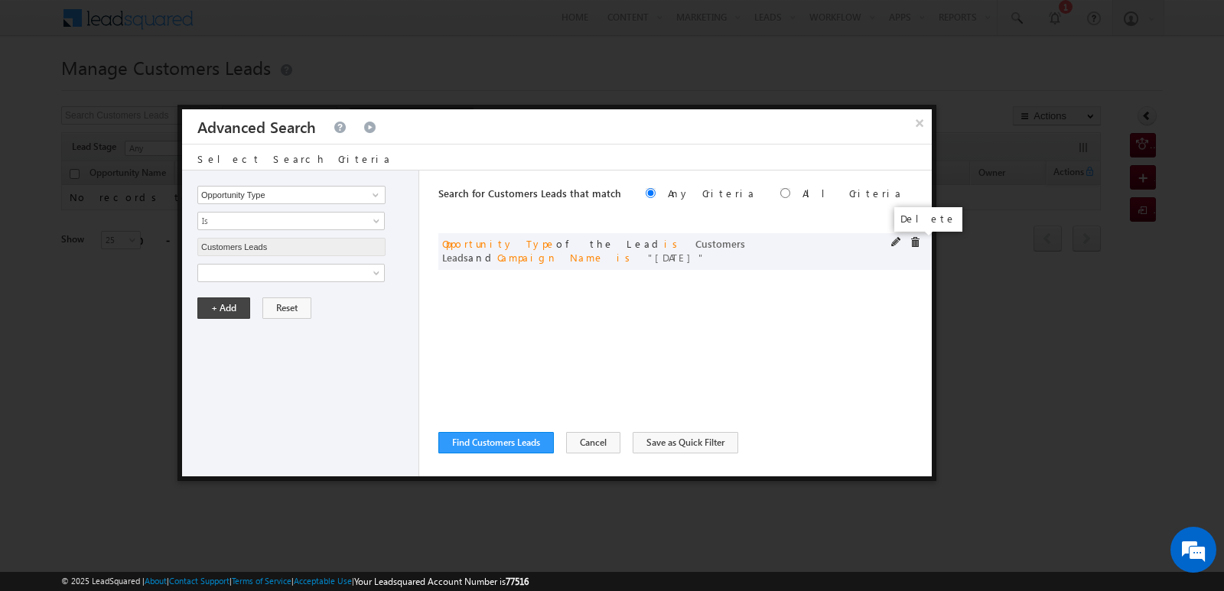
click at [918, 244] on span at bounding box center [915, 242] width 11 height 11
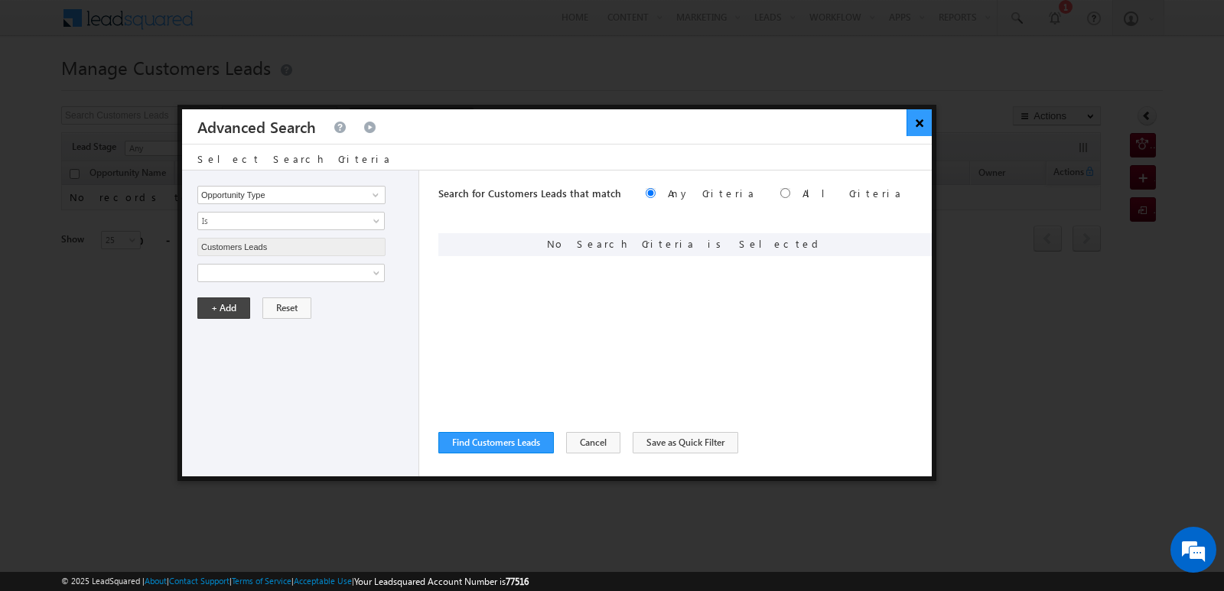
click at [920, 117] on button "×" at bounding box center [919, 122] width 25 height 27
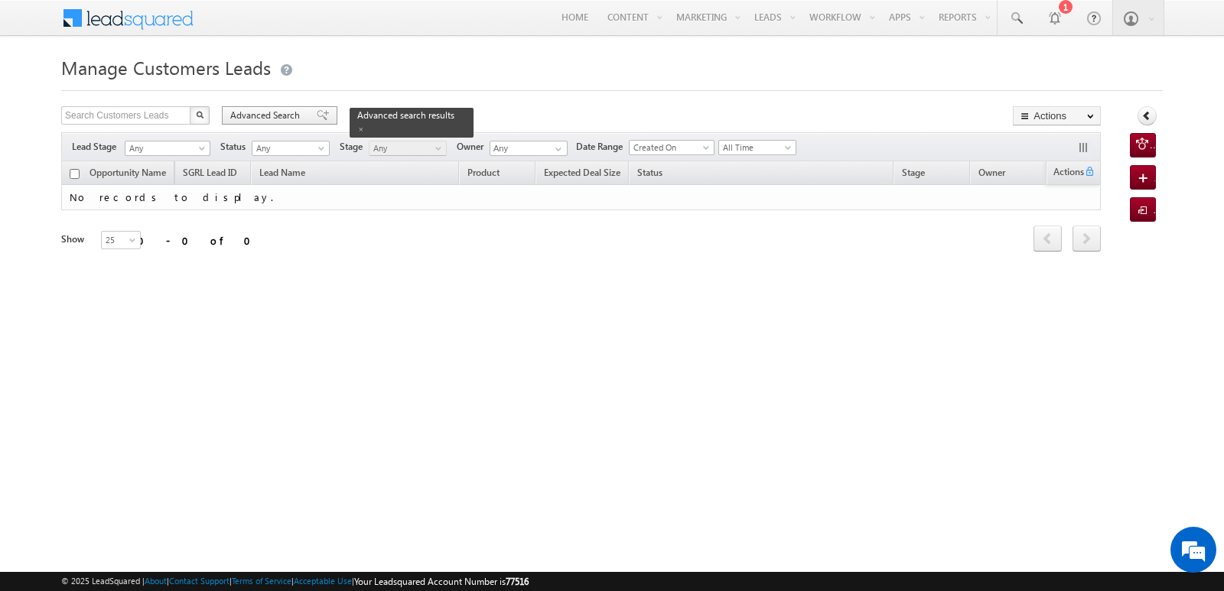
click at [275, 111] on span "Advanced Search" at bounding box center [267, 116] width 74 height 14
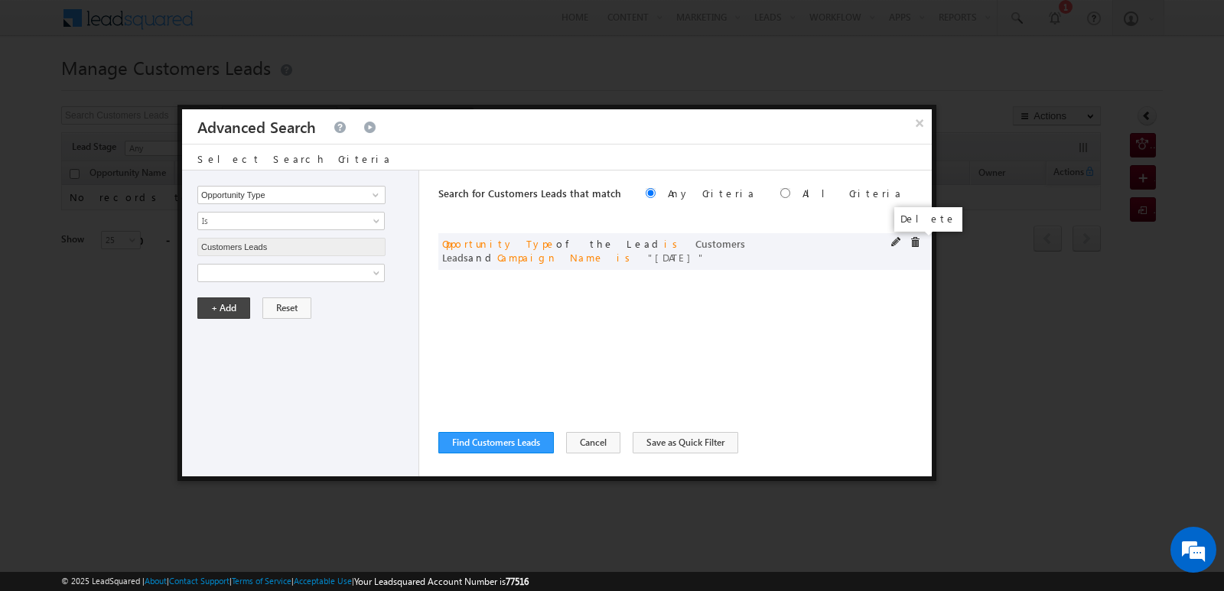
click at [917, 243] on span at bounding box center [915, 242] width 11 height 11
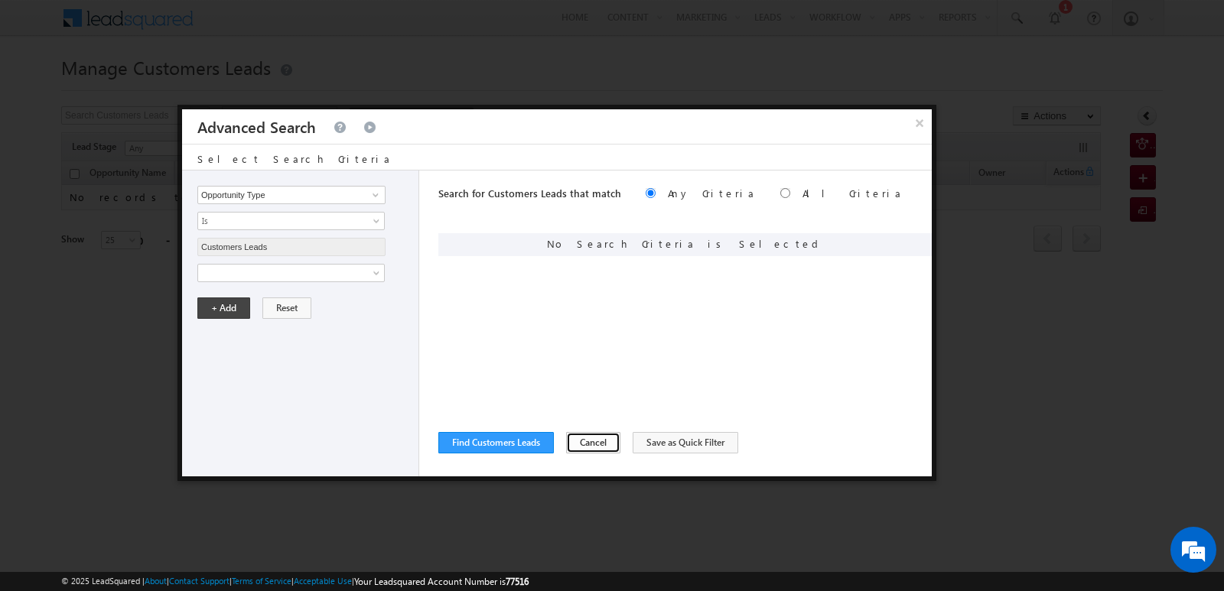
click at [598, 448] on button "Cancel" at bounding box center [593, 442] width 54 height 21
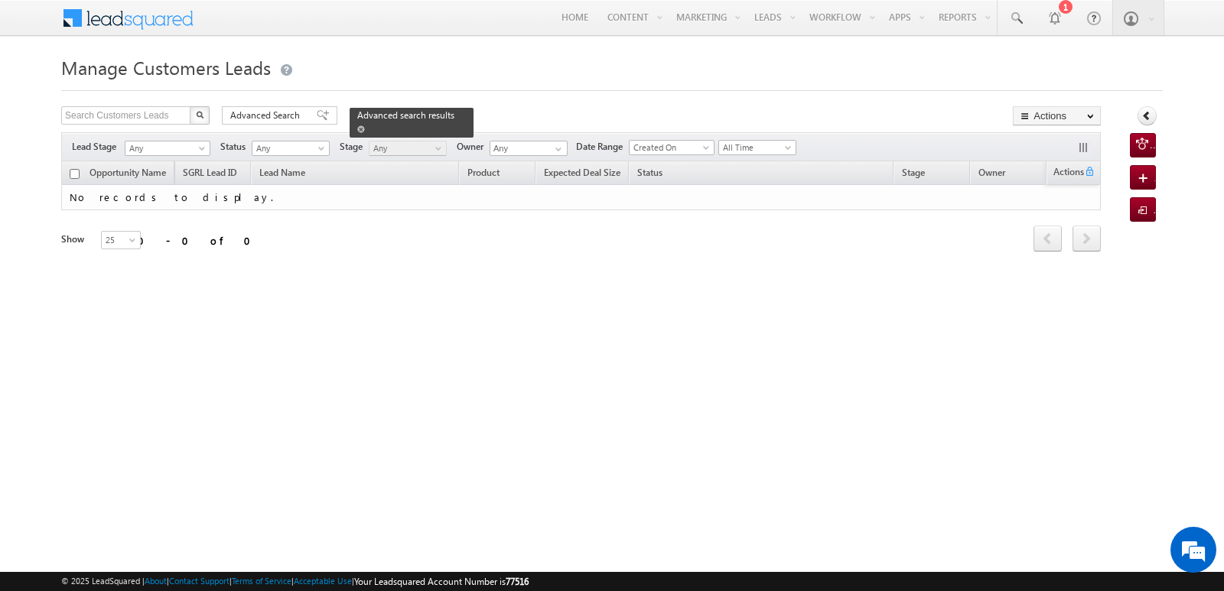
click at [365, 125] on span at bounding box center [361, 129] width 8 height 8
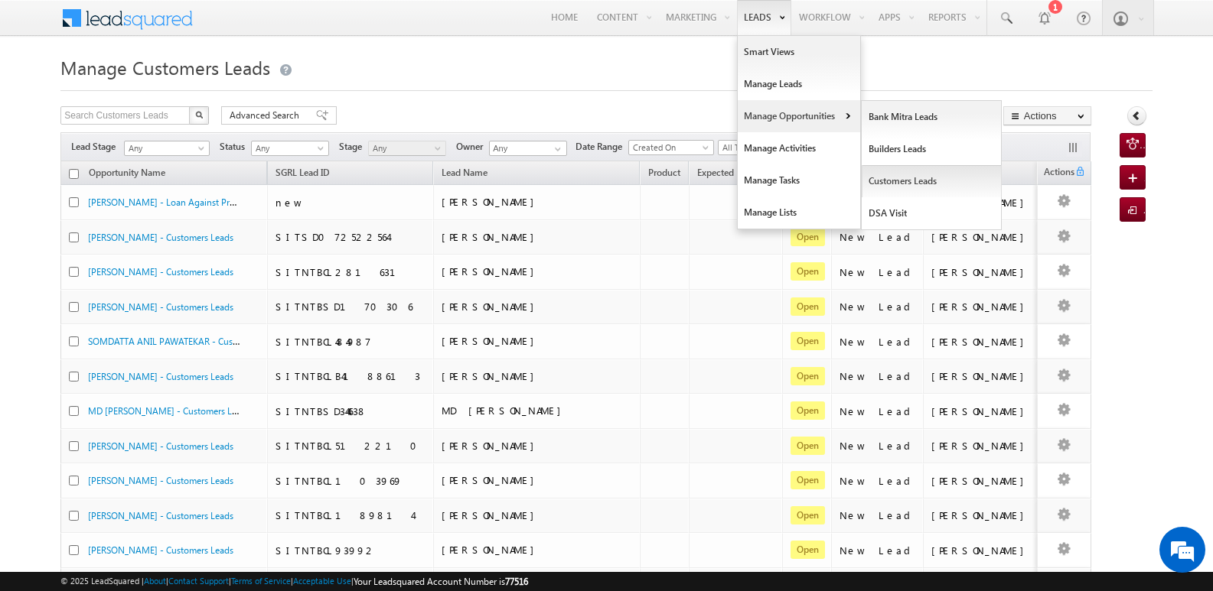
click at [882, 174] on link "Customers Leads" at bounding box center [932, 181] width 140 height 32
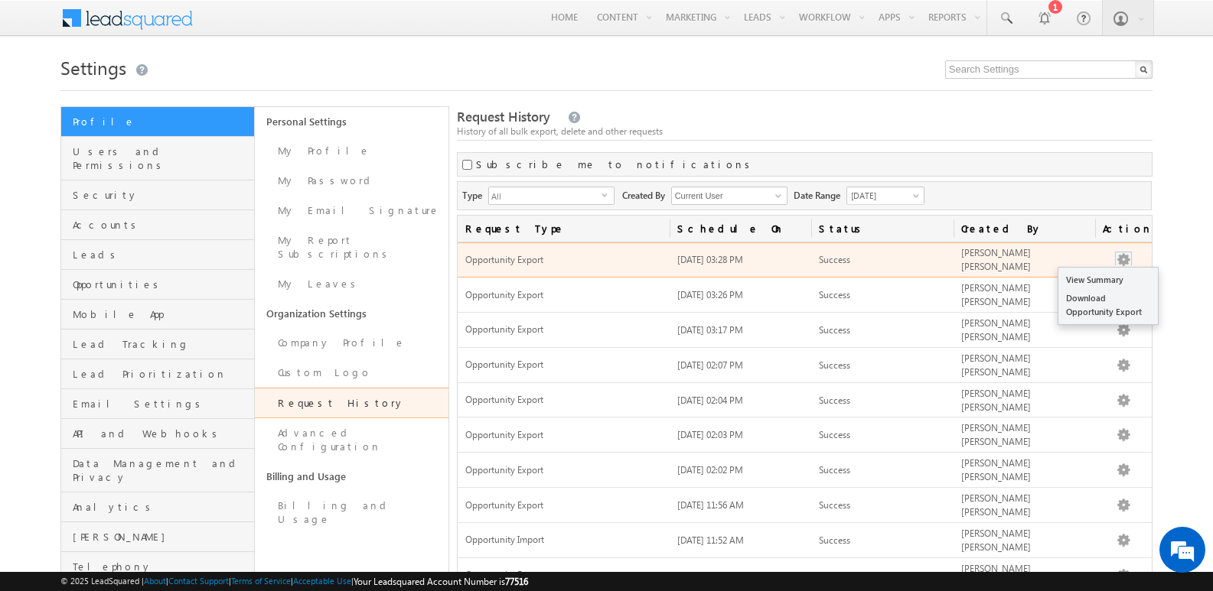
click at [1126, 263] on button "button" at bounding box center [1123, 259] width 15 height 15
click at [1102, 301] on link "Download Opportunity Export" at bounding box center [1107, 305] width 99 height 32
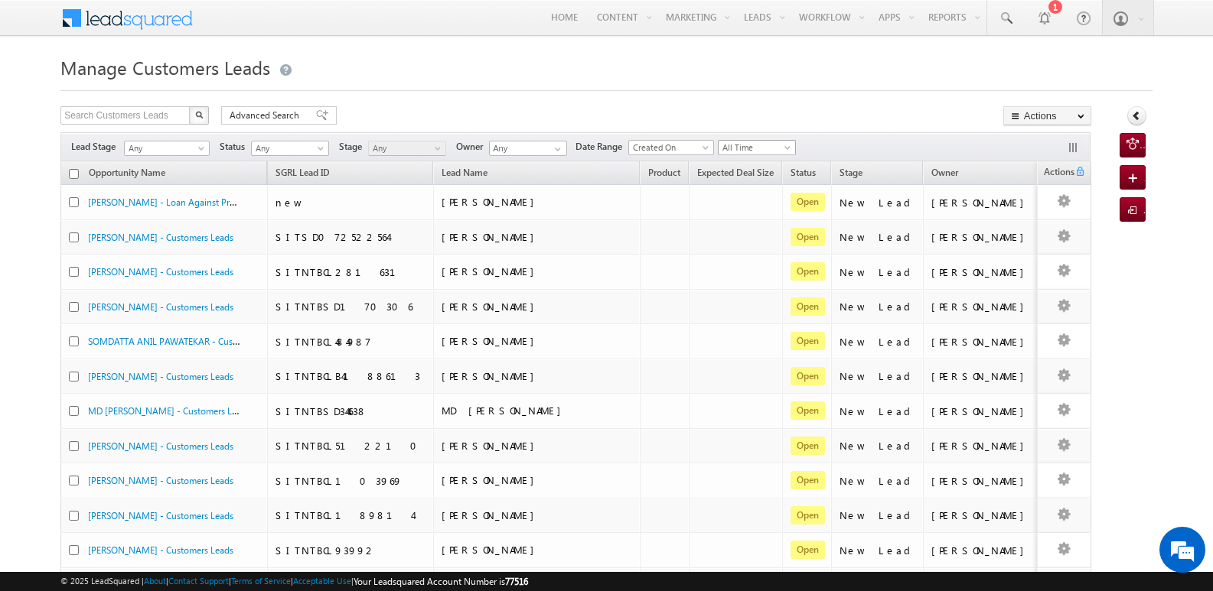
click at [757, 149] on span "All Time" at bounding box center [754, 148] width 73 height 14
click at [742, 210] on link "[DATE]" at bounding box center [761, 213] width 77 height 14
click at [1056, 116] on button "Actions" at bounding box center [1047, 115] width 88 height 19
click at [1044, 142] on link "Export Customers Leads" at bounding box center [1047, 145] width 86 height 32
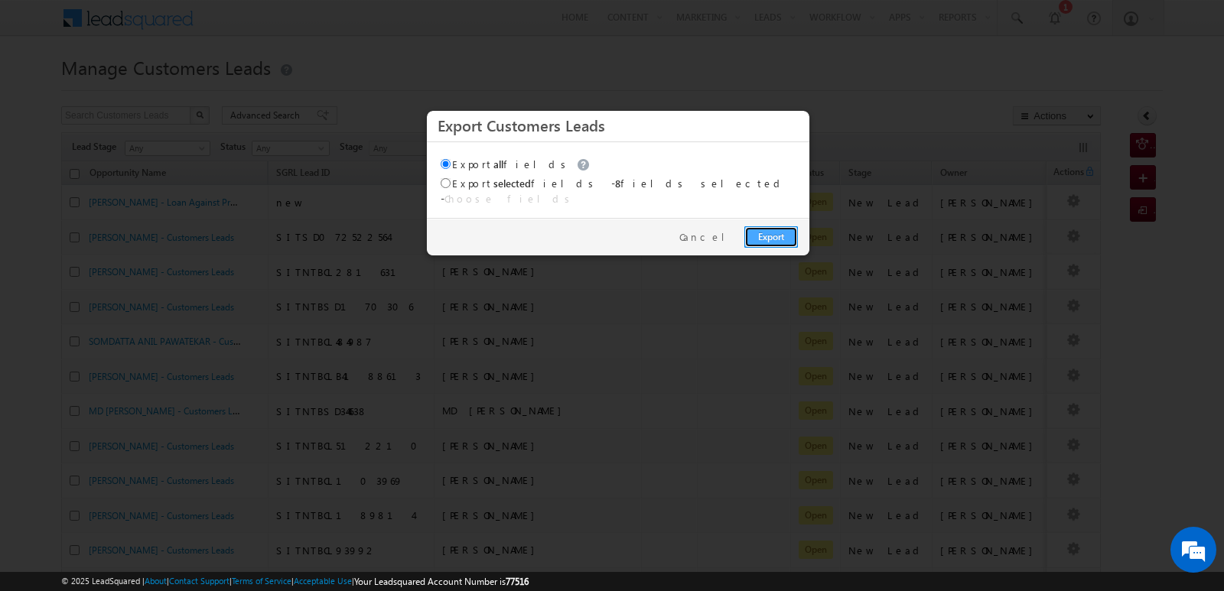
click at [773, 226] on link "Export" at bounding box center [771, 236] width 54 height 21
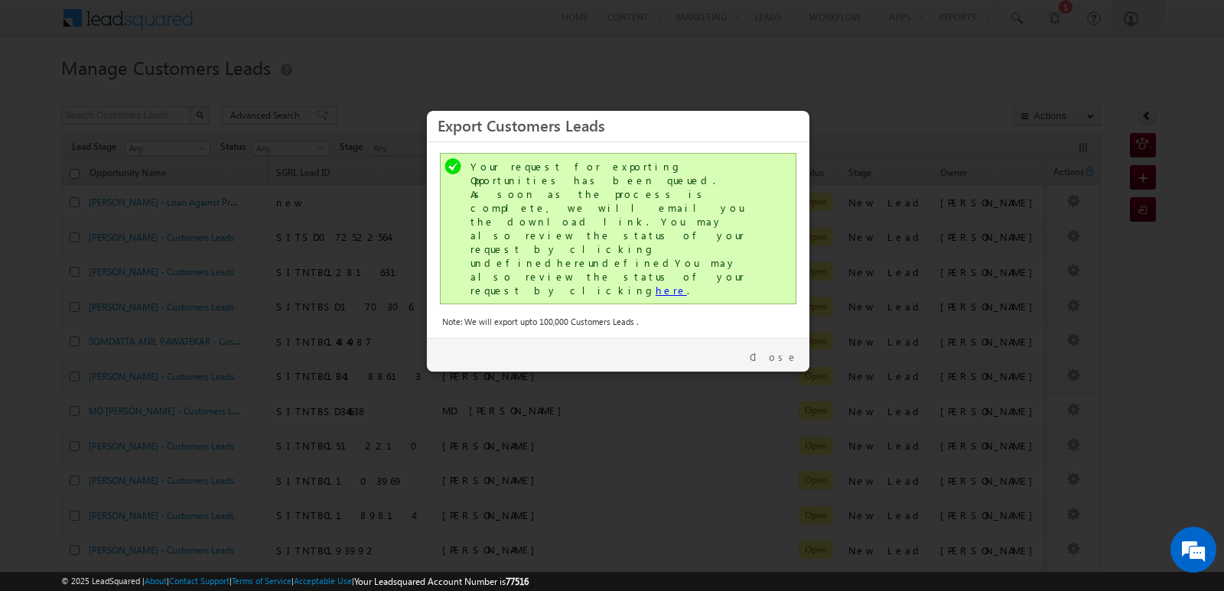
click at [656, 284] on link "here" at bounding box center [671, 290] width 31 height 13
click at [786, 350] on link "Close" at bounding box center [774, 357] width 48 height 14
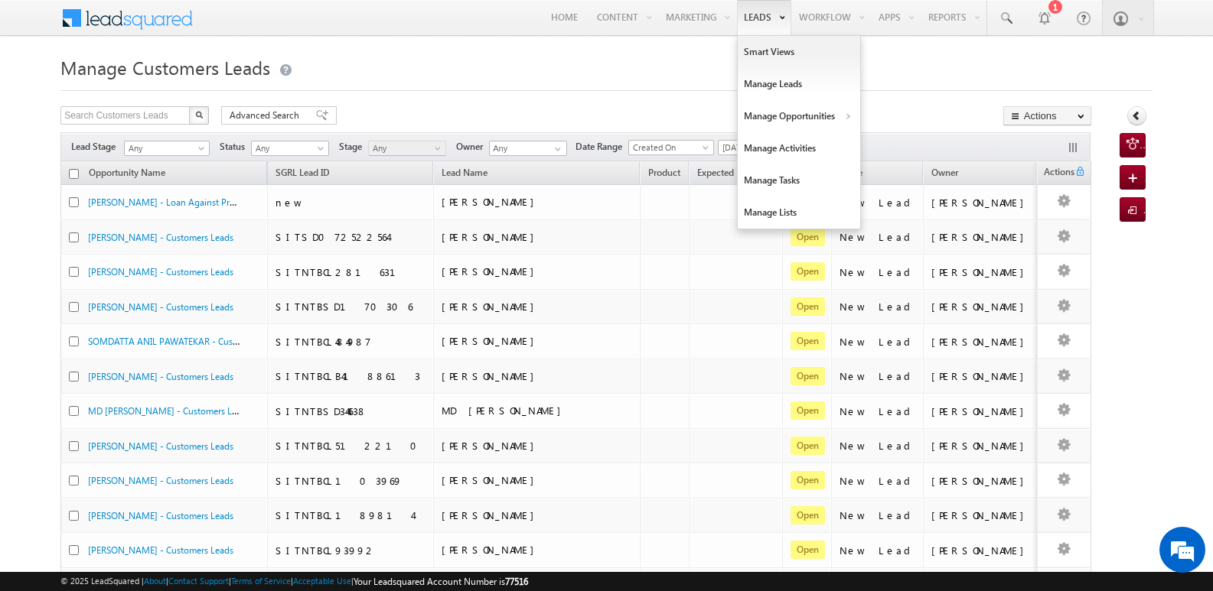
click at [750, 29] on link "Leads" at bounding box center [764, 17] width 54 height 35
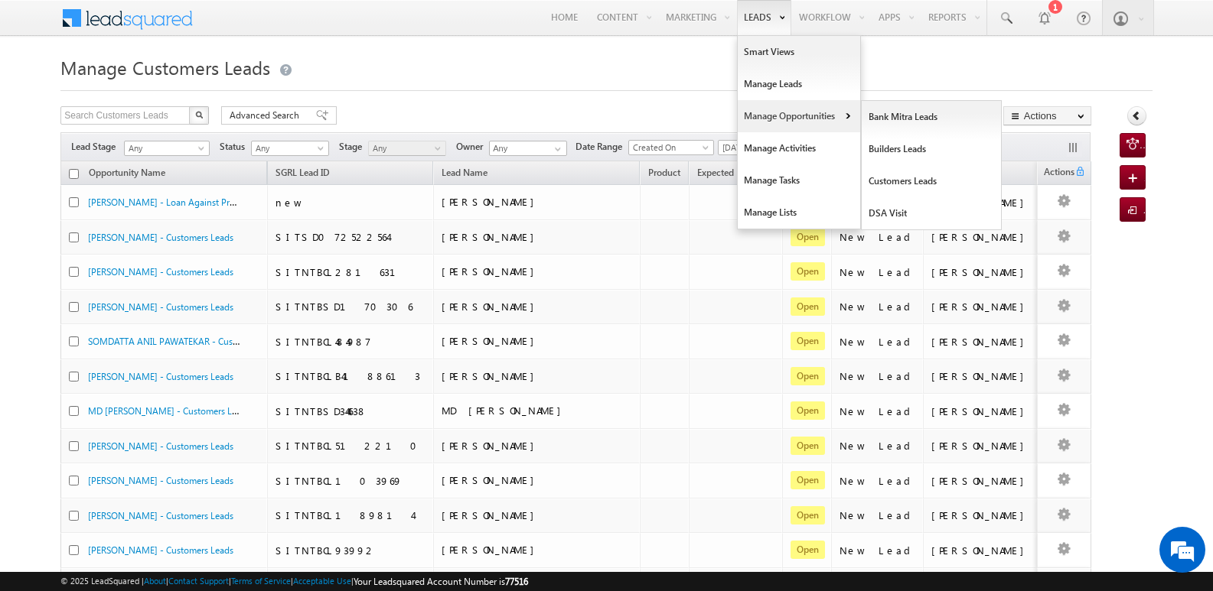
click at [797, 127] on link "Manage Opportunities" at bounding box center [799, 116] width 122 height 32
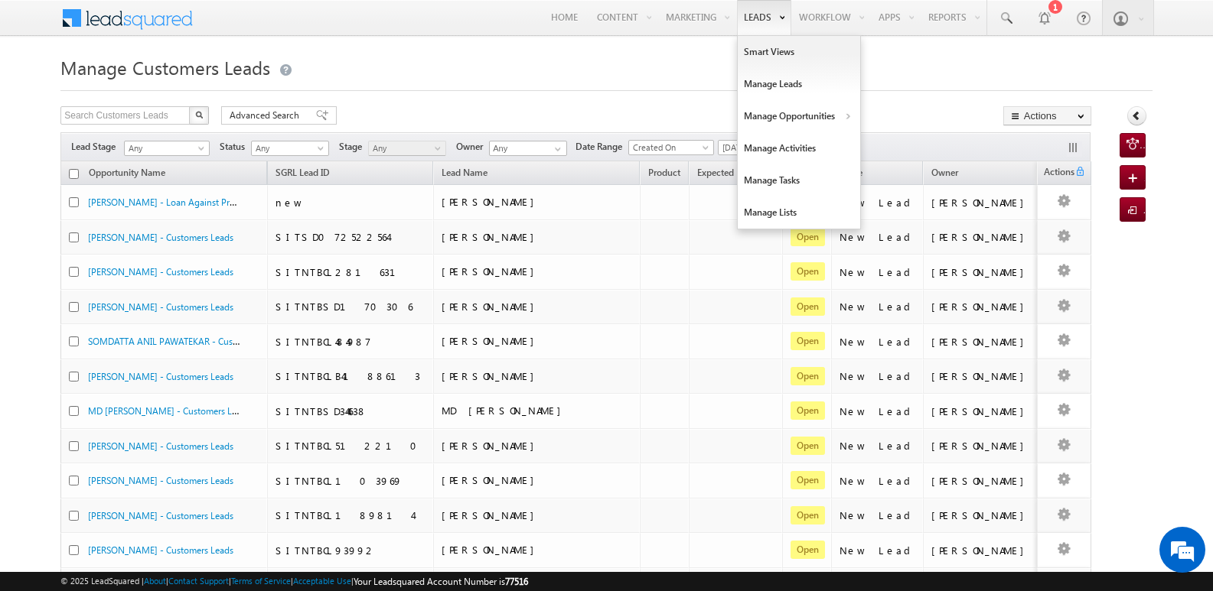
click at [744, 26] on link "Leads" at bounding box center [764, 17] width 54 height 35
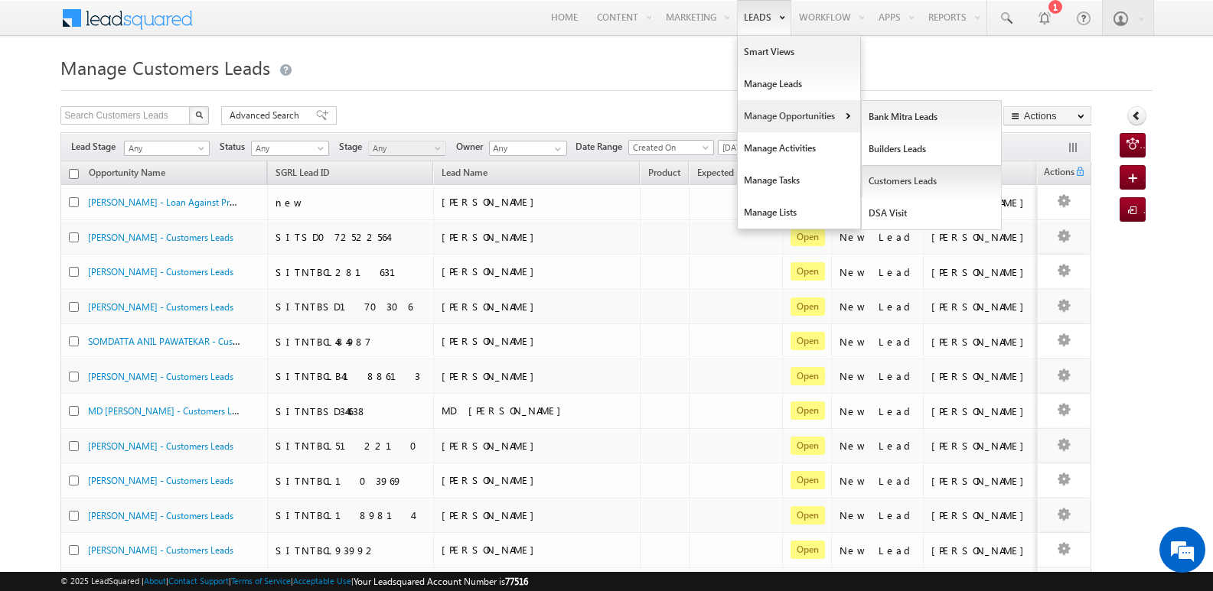
click at [911, 184] on link "Customers Leads" at bounding box center [932, 181] width 140 height 32
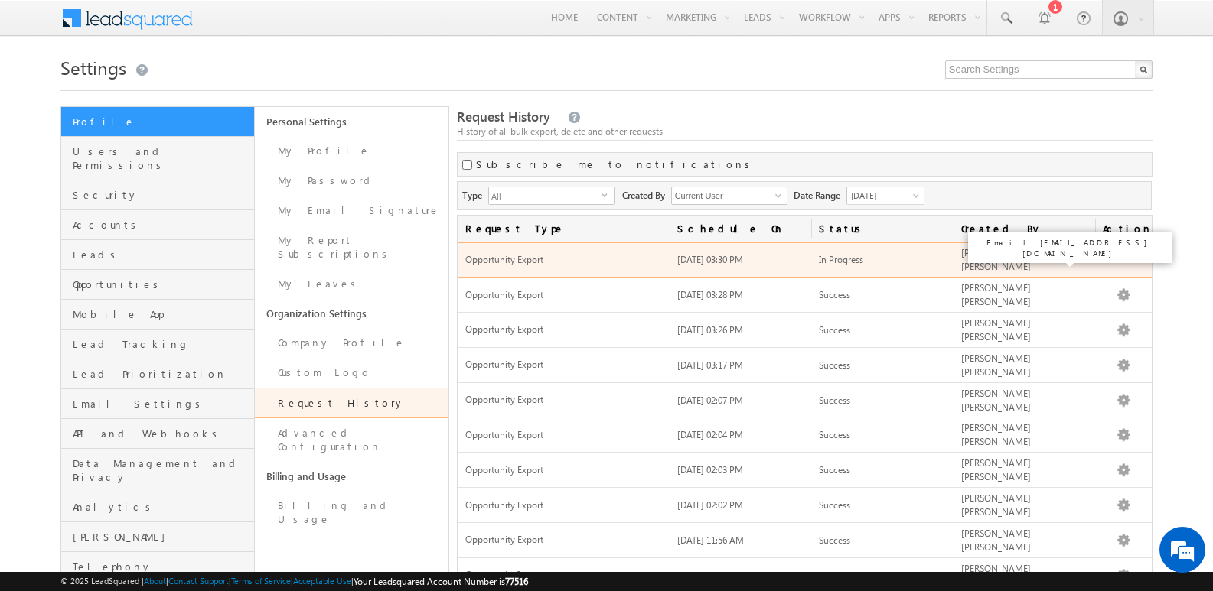
click at [1012, 261] on span "[PERSON_NAME] [PERSON_NAME]" at bounding box center [996, 259] width 70 height 25
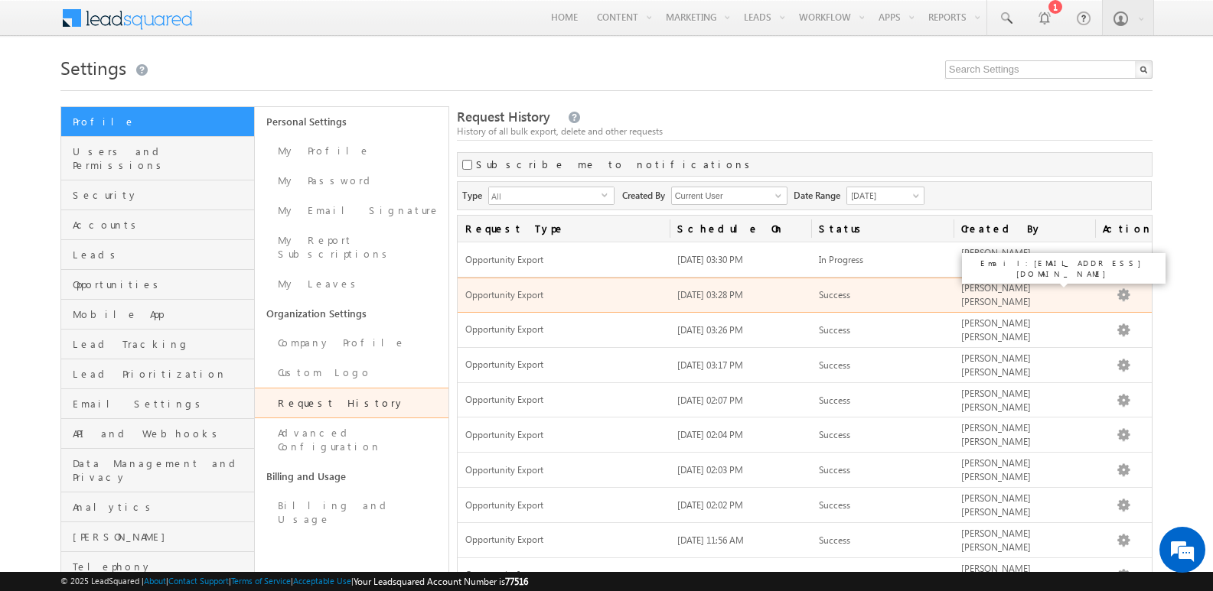
click at [1016, 282] on span "[PERSON_NAME] [PERSON_NAME]" at bounding box center [996, 294] width 70 height 25
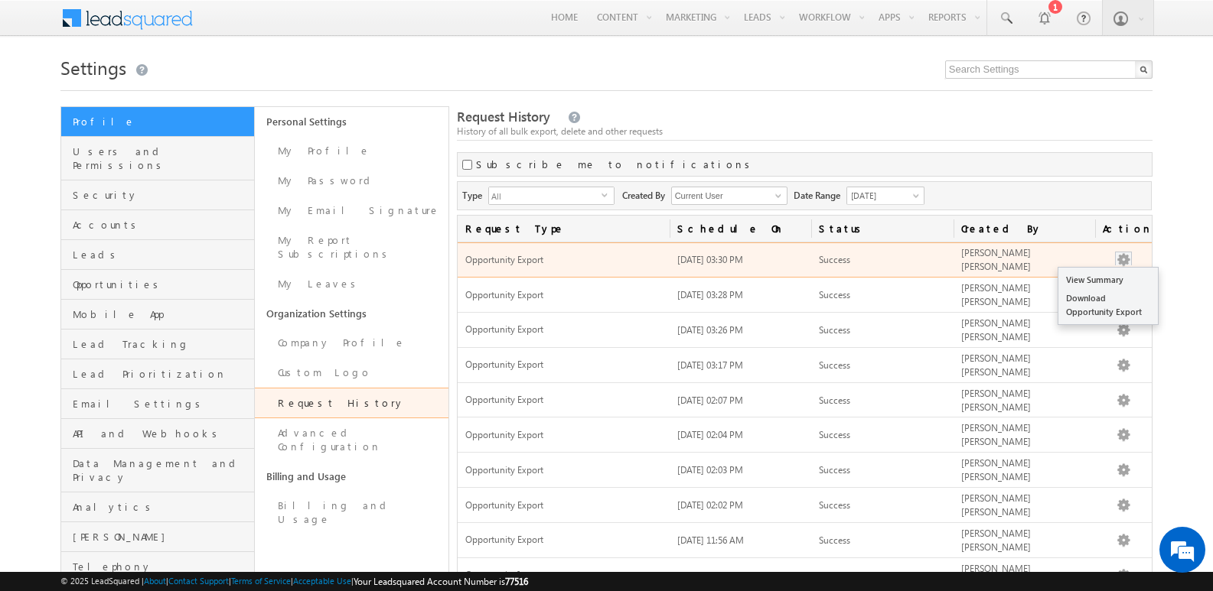
click at [1127, 259] on button "button" at bounding box center [1123, 259] width 15 height 15
click at [1119, 294] on link "Download Opportunity Export" at bounding box center [1107, 305] width 99 height 32
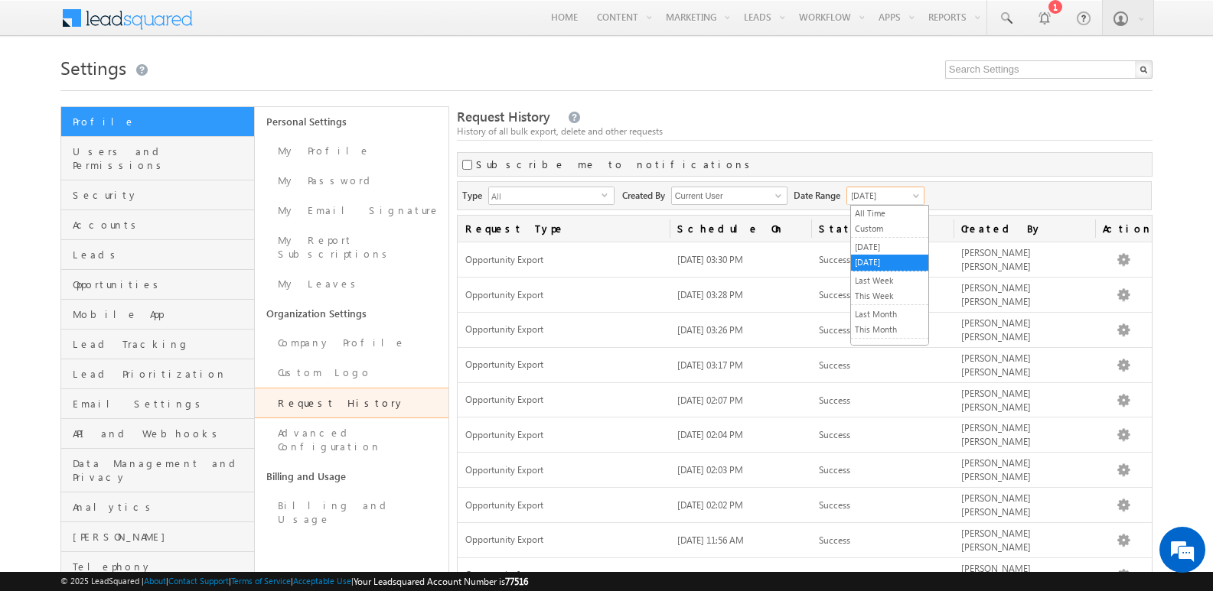
click at [859, 200] on span "[DATE]" at bounding box center [883, 196] width 73 height 14
click at [877, 210] on link "All Time" at bounding box center [889, 214] width 77 height 14
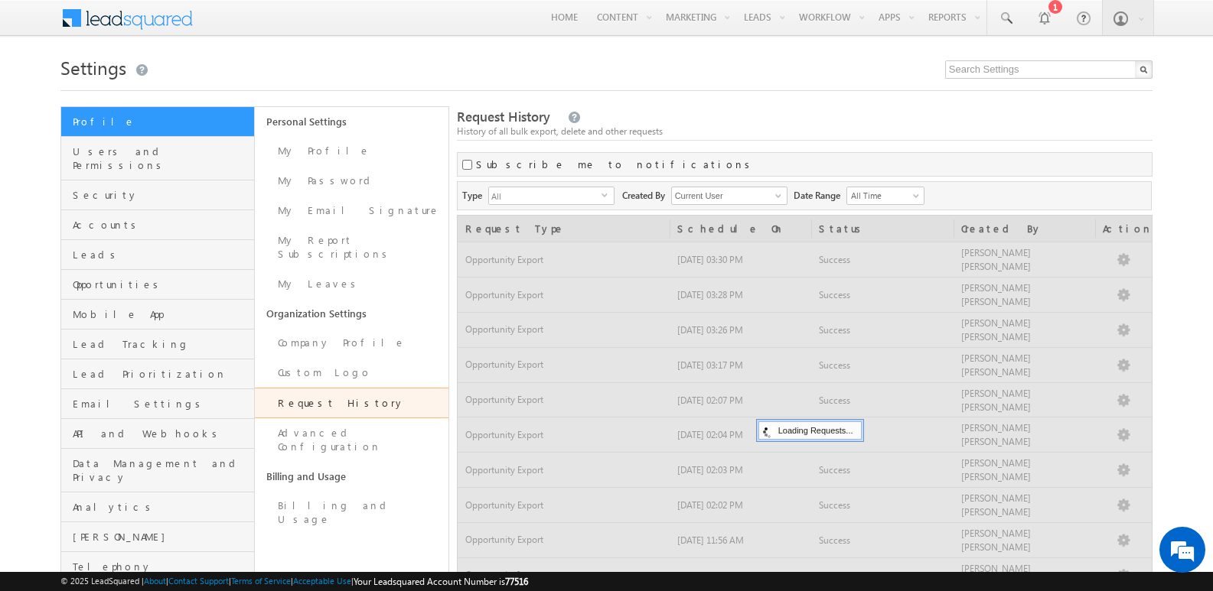
click at [970, 163] on div "Subscribe me to notifications" at bounding box center [804, 164] width 695 height 24
click at [1014, 149] on div "Request History History of all bulk export, delete and other requests Subscribe…" at bounding box center [804, 411] width 695 height 611
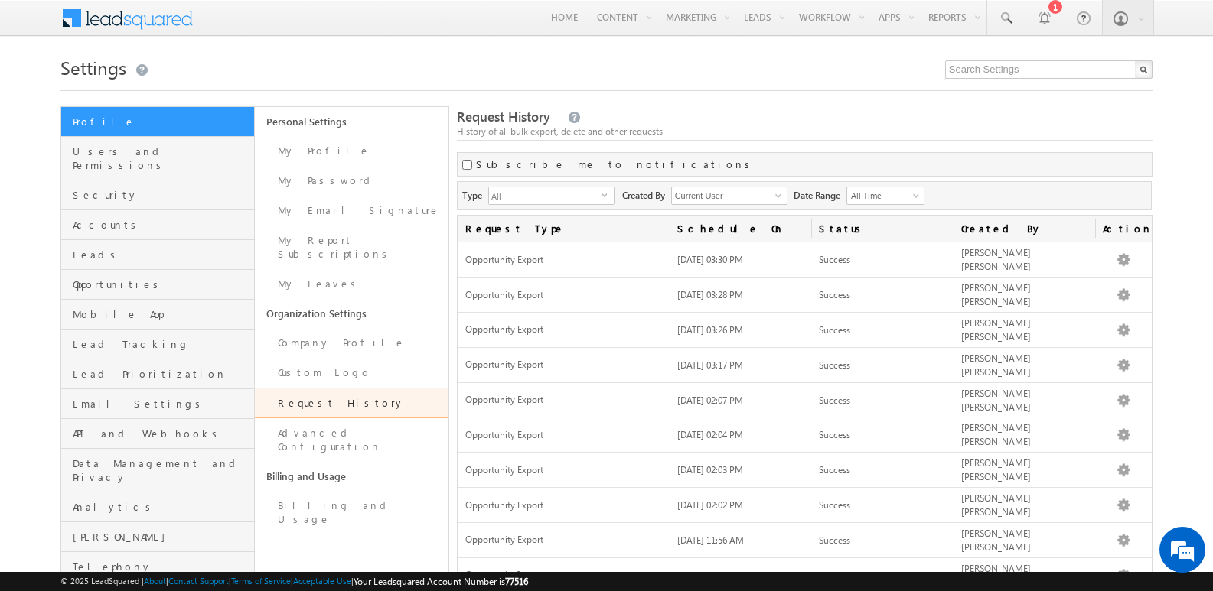
click at [561, 201] on span "All" at bounding box center [545, 195] width 112 height 17
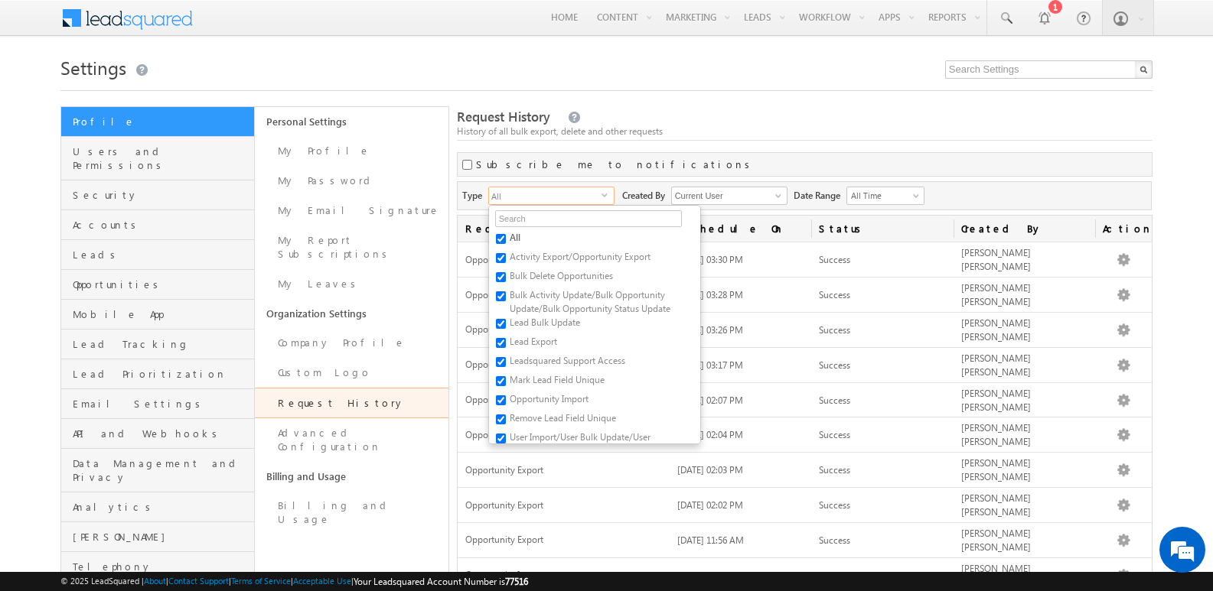
click at [635, 134] on div "History of all bulk export, delete and other requests" at bounding box center [804, 132] width 695 height 14
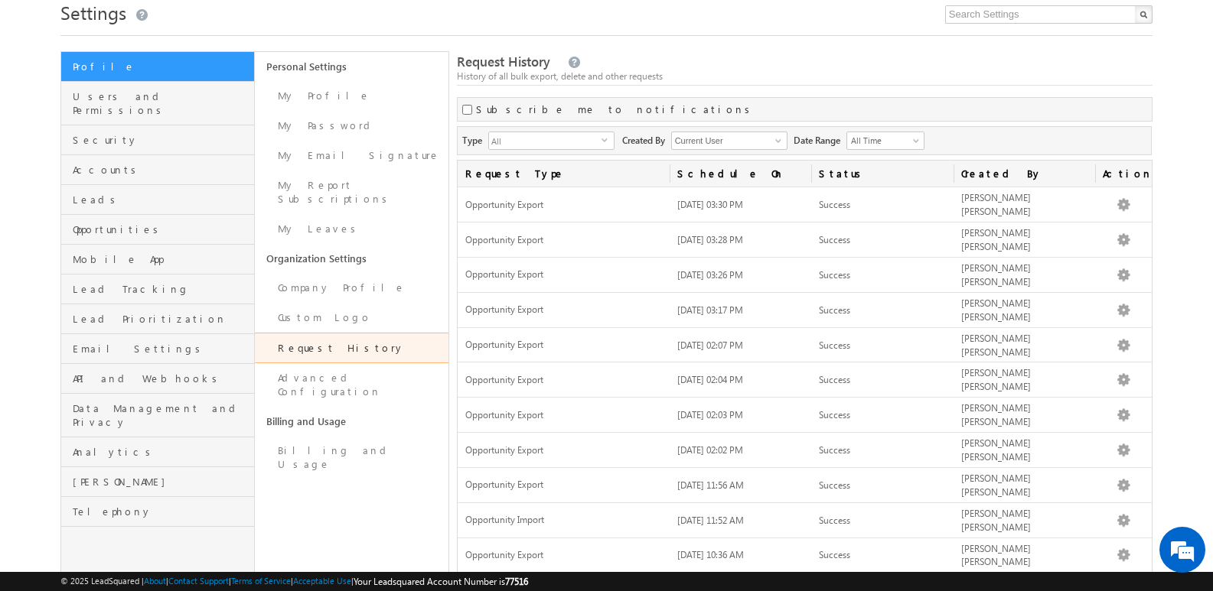
scroll to position [77, 0]
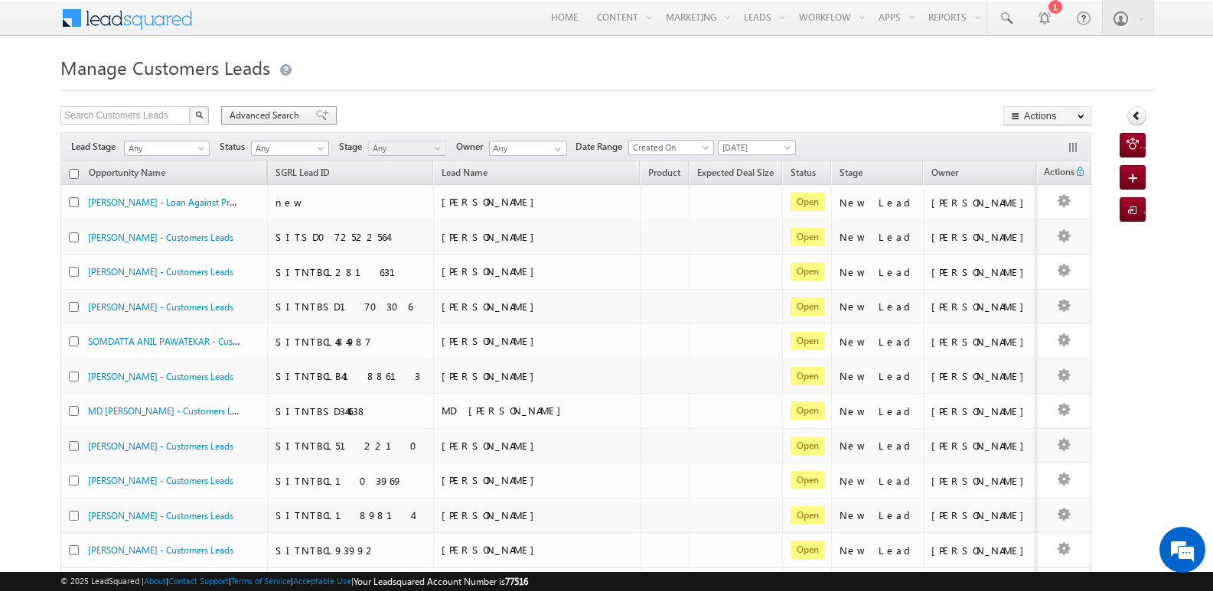
click at [316, 114] on span at bounding box center [322, 115] width 12 height 11
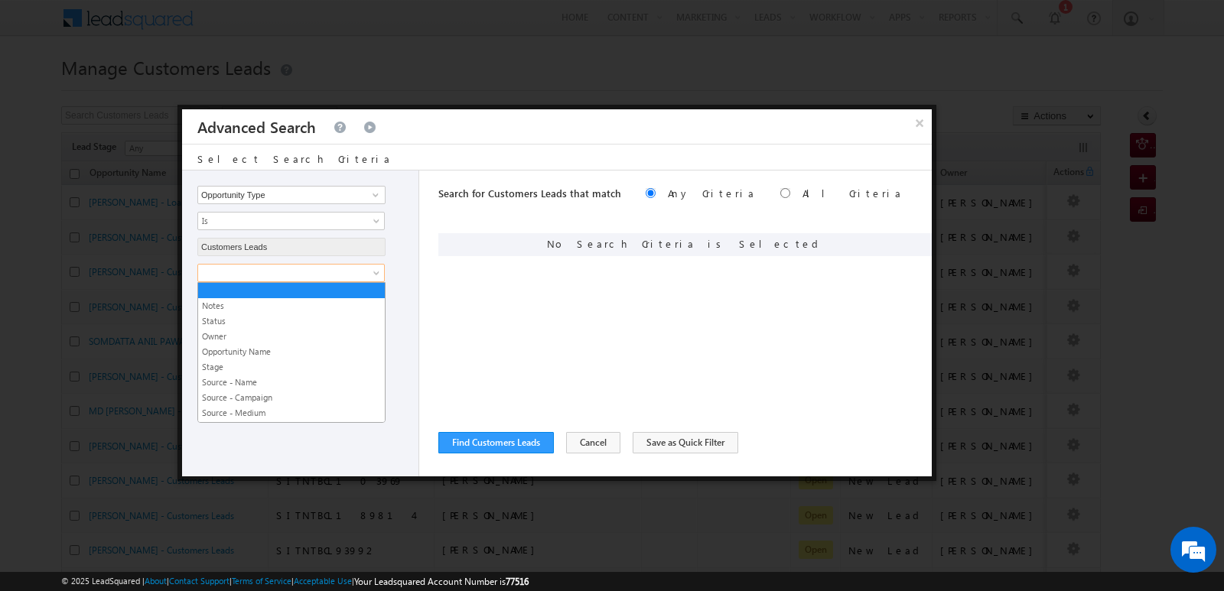
click at [362, 271] on span at bounding box center [281, 273] width 166 height 14
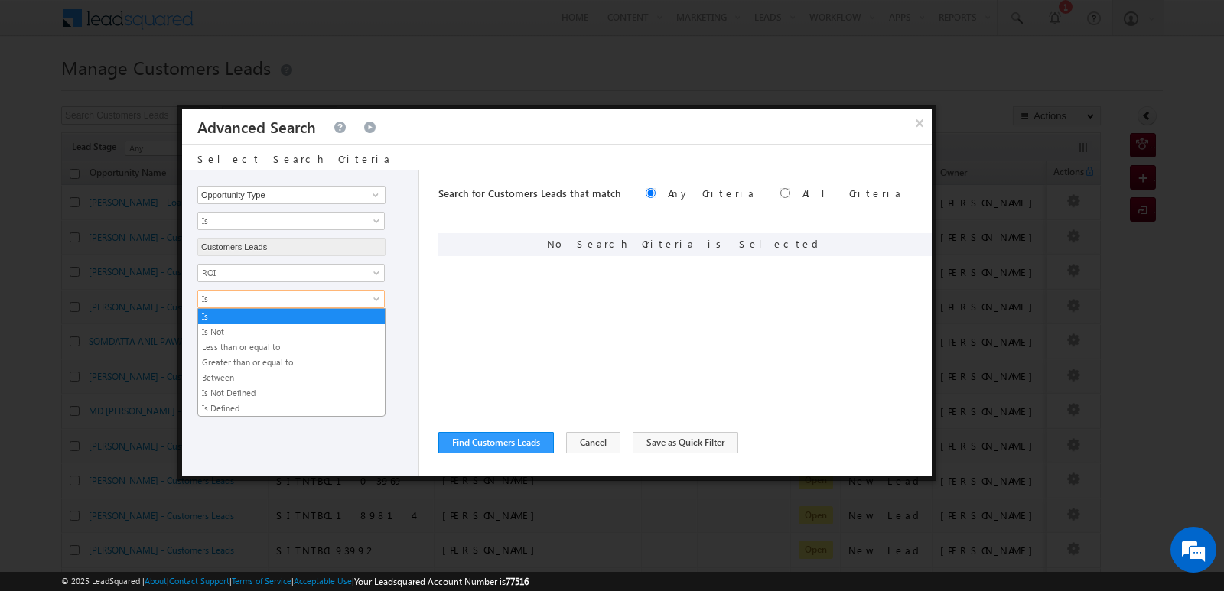
click at [341, 298] on span "Is" at bounding box center [281, 299] width 166 height 14
click at [561, 273] on div "Search for Customers Leads that match Any Criteria All Criteria Note that the c…" at bounding box center [685, 324] width 494 height 306
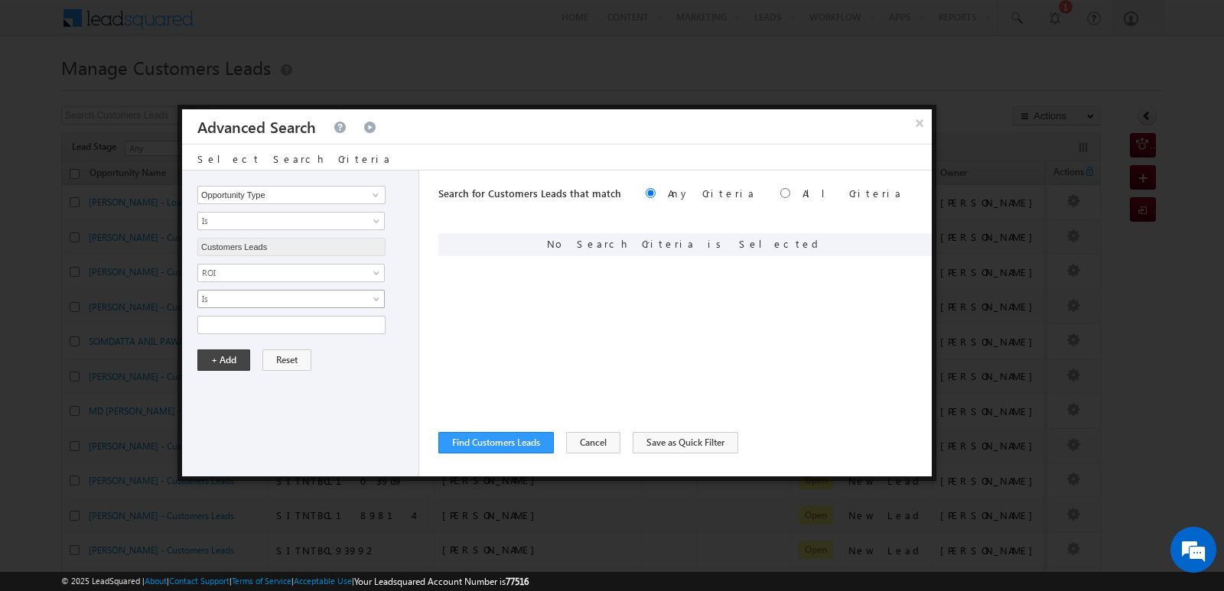
click at [295, 295] on span "Is" at bounding box center [281, 299] width 166 height 14
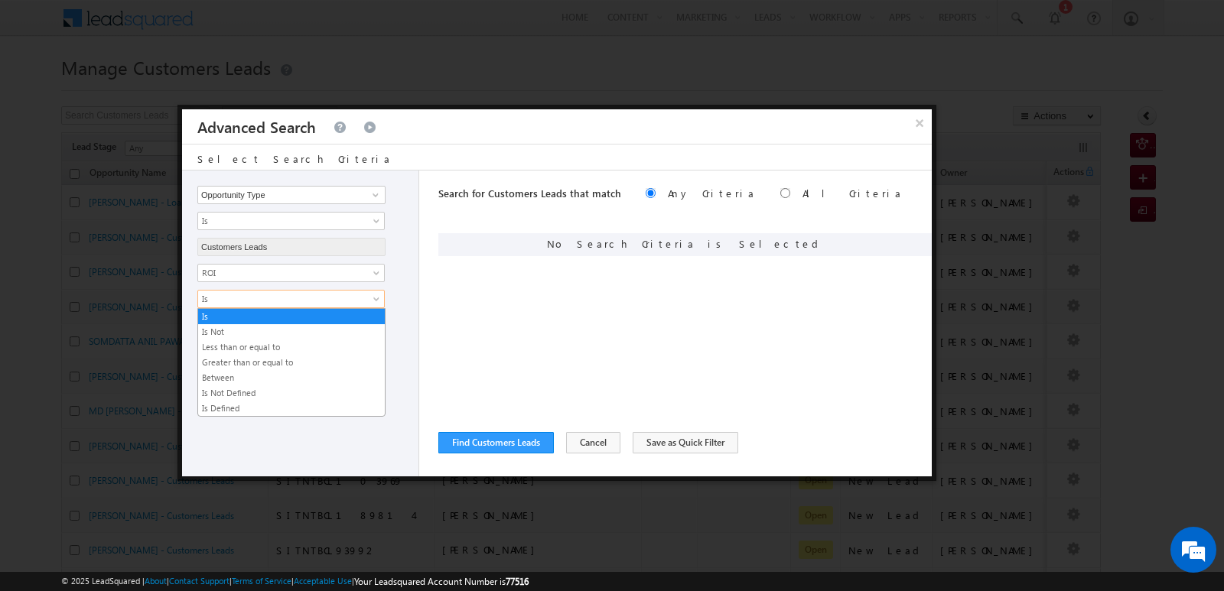
click at [402, 262] on div "Opportunity Type Lead Owner Sales Group Prospect Id Address 1 Address 2 Age Ass…" at bounding box center [300, 324] width 237 height 306
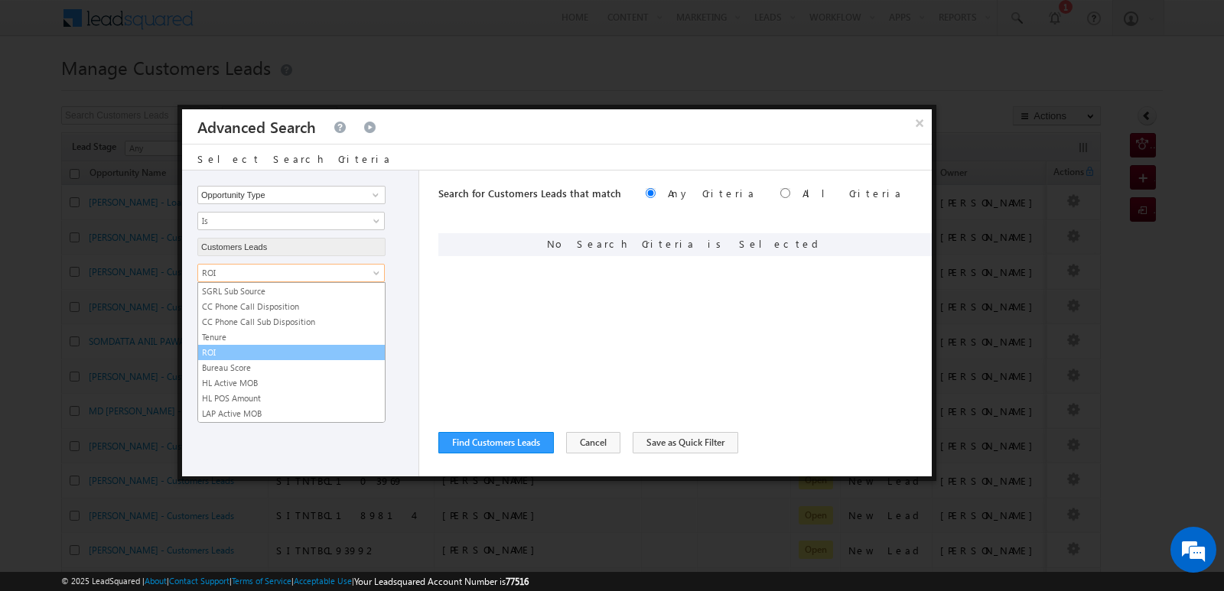
click at [313, 275] on span "ROI" at bounding box center [281, 273] width 166 height 14
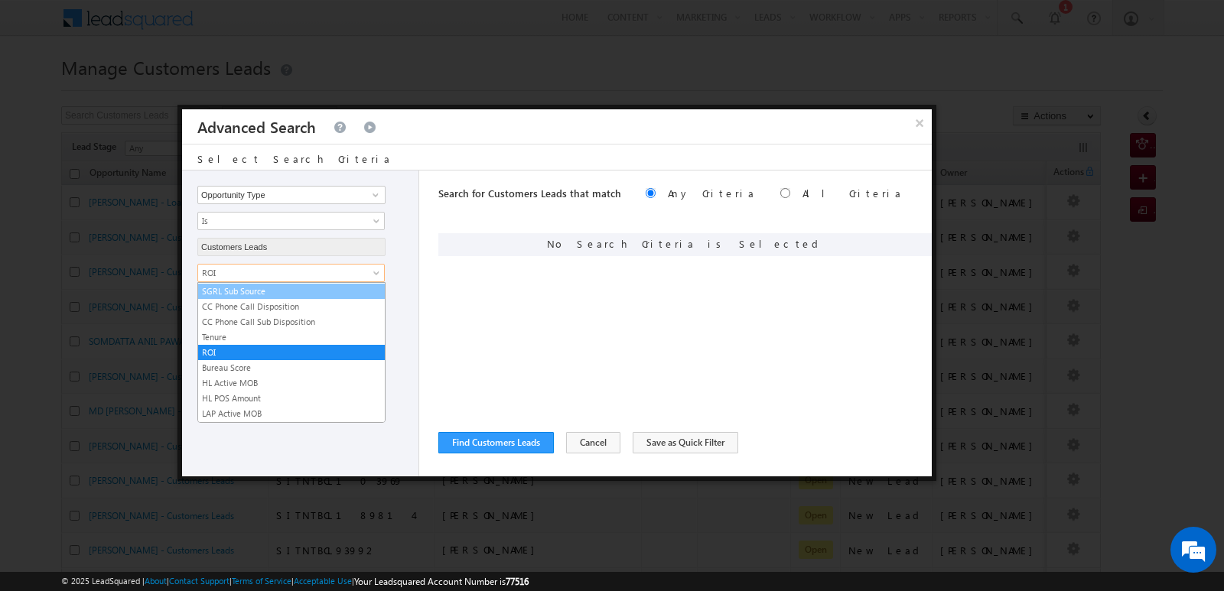
scroll to position [764, 0]
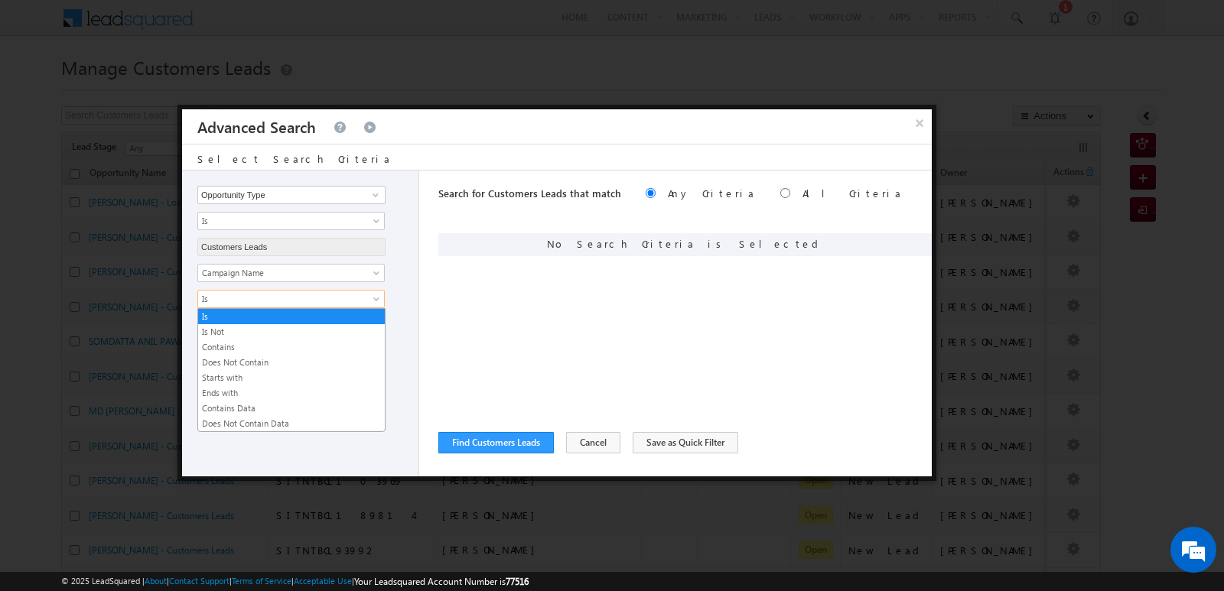
click at [329, 293] on span "Is" at bounding box center [281, 299] width 166 height 14
click at [240, 350] on link "Contains" at bounding box center [291, 347] width 187 height 14
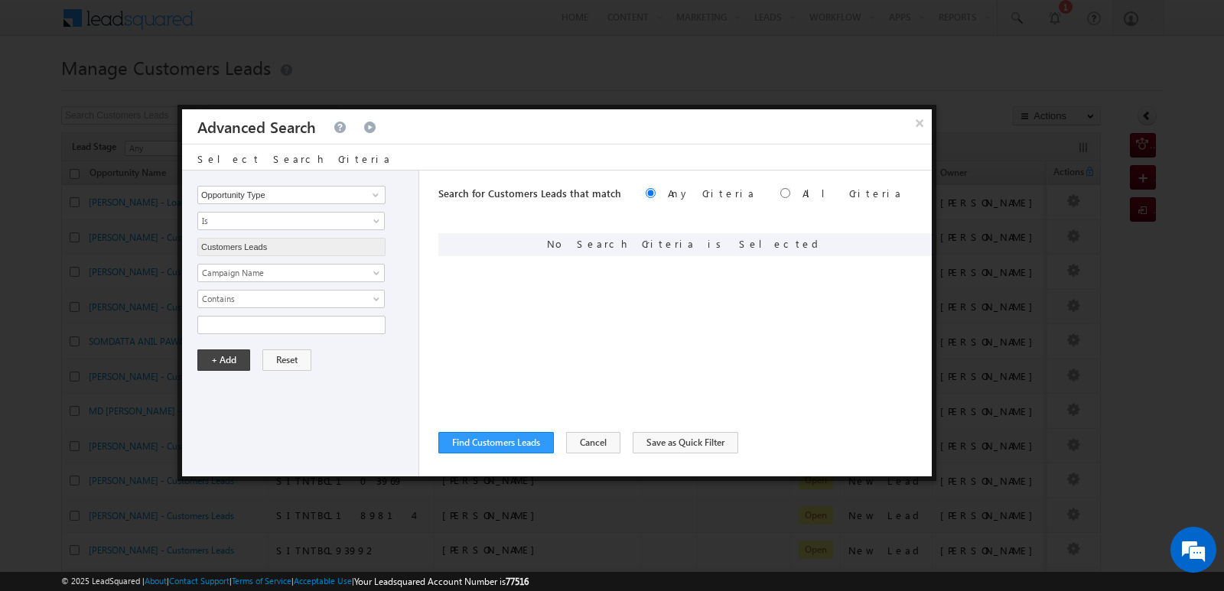
click at [359, 338] on div "Opportunity Type Lead Owner Sales Group Prospect Id Address 1 Address 2 Age Ass…" at bounding box center [300, 324] width 237 height 306
click at [359, 334] on input "text" at bounding box center [291, 325] width 188 height 18
type input "09SEP25"
click at [516, 448] on button "Find Customers Leads" at bounding box center [496, 442] width 116 height 21
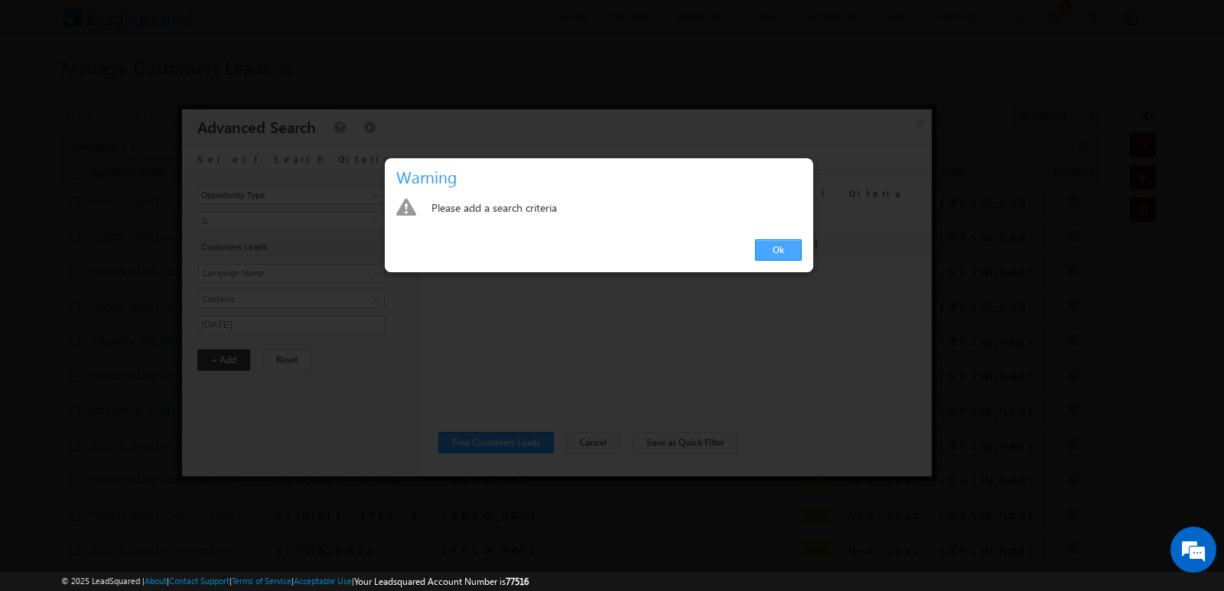
click at [783, 254] on link "Ok" at bounding box center [778, 249] width 47 height 21
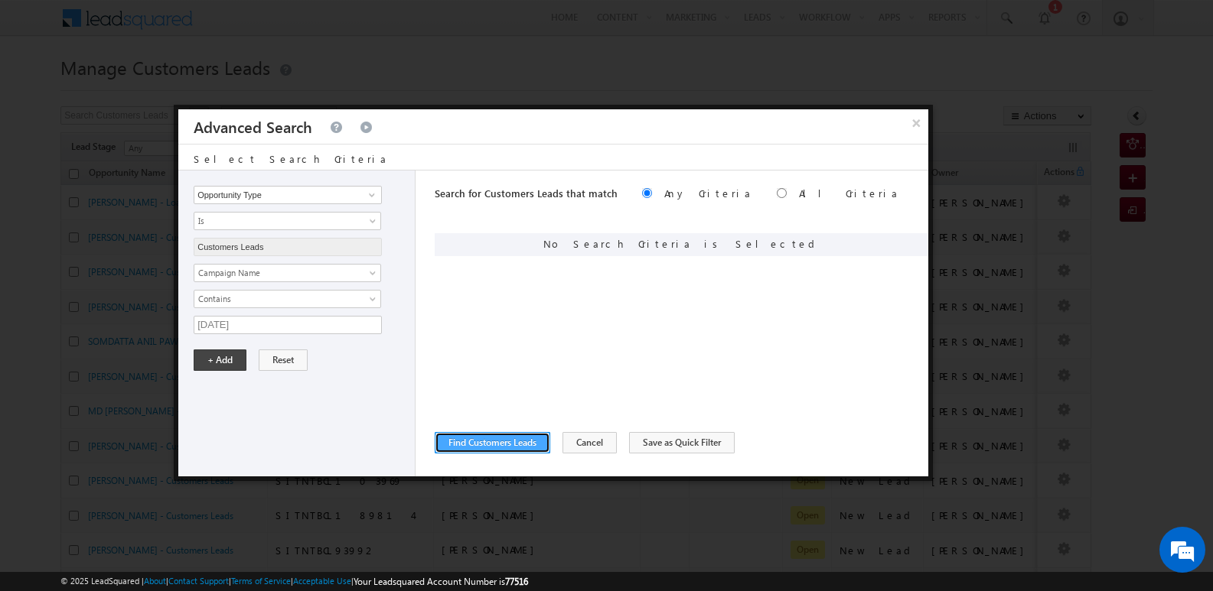
click at [505, 451] on button "Find Customers Leads" at bounding box center [493, 442] width 116 height 21
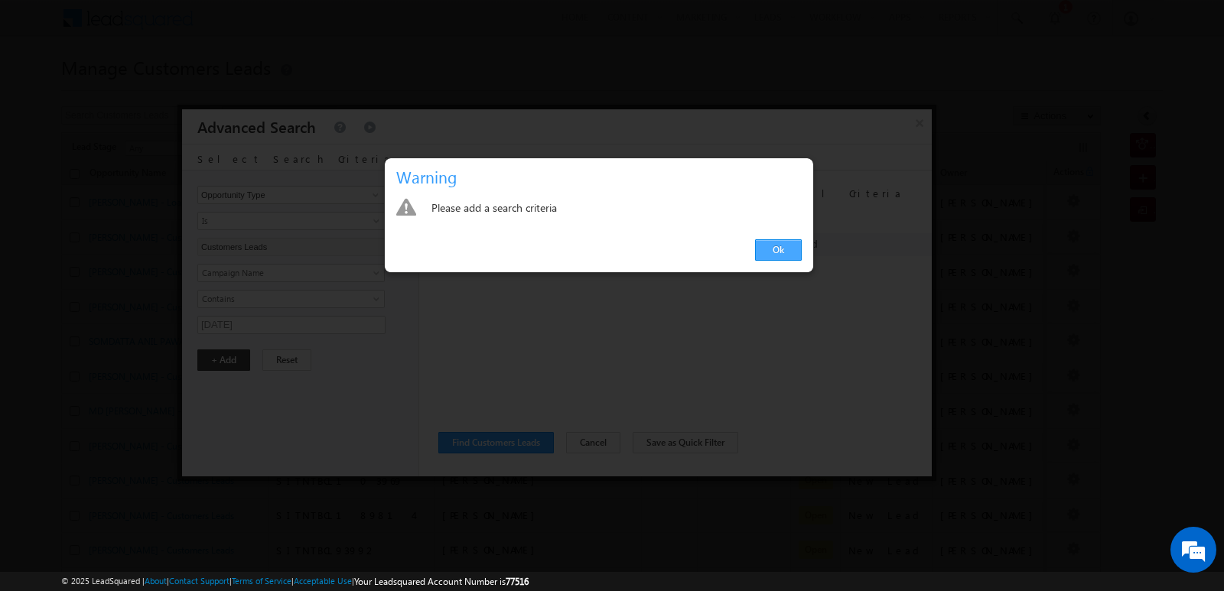
click at [780, 258] on link "Ok" at bounding box center [778, 249] width 47 height 21
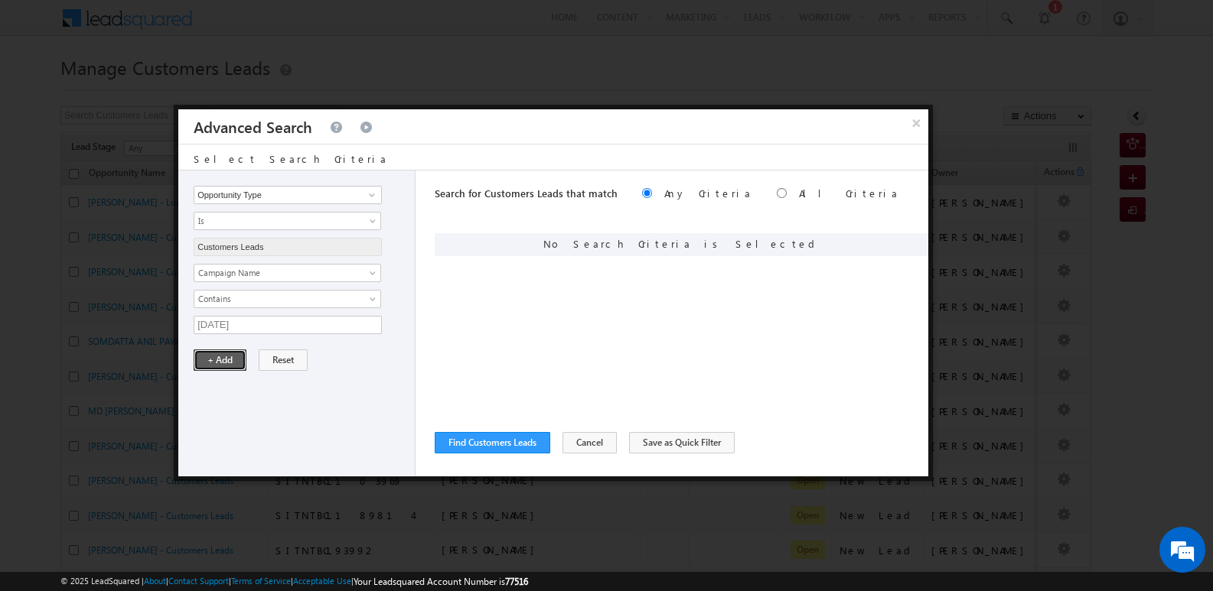
click at [230, 368] on button "+ Add" at bounding box center [220, 360] width 53 height 21
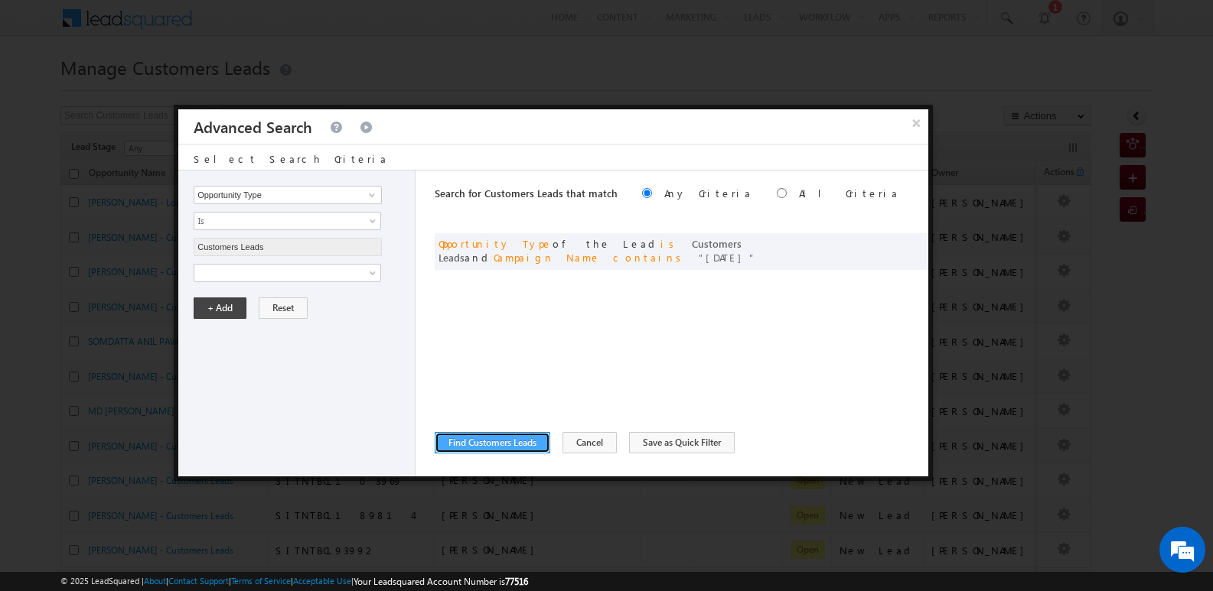
click at [469, 448] on button "Find Customers Leads" at bounding box center [493, 442] width 116 height 21
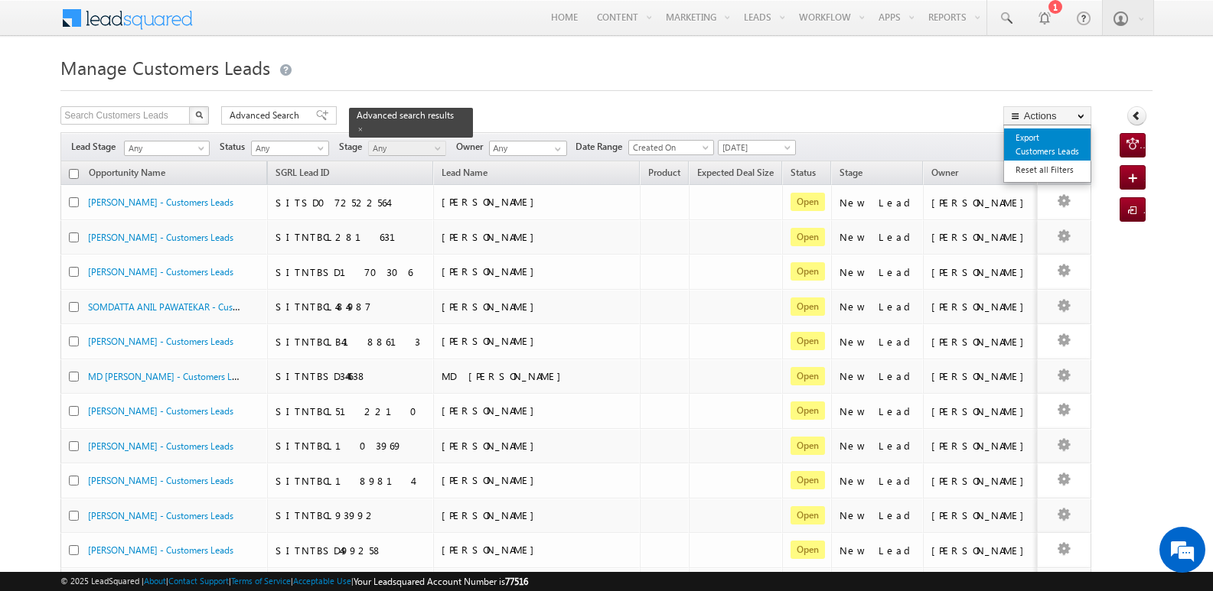
click at [1044, 141] on link "Export Customers Leads" at bounding box center [1047, 145] width 86 height 32
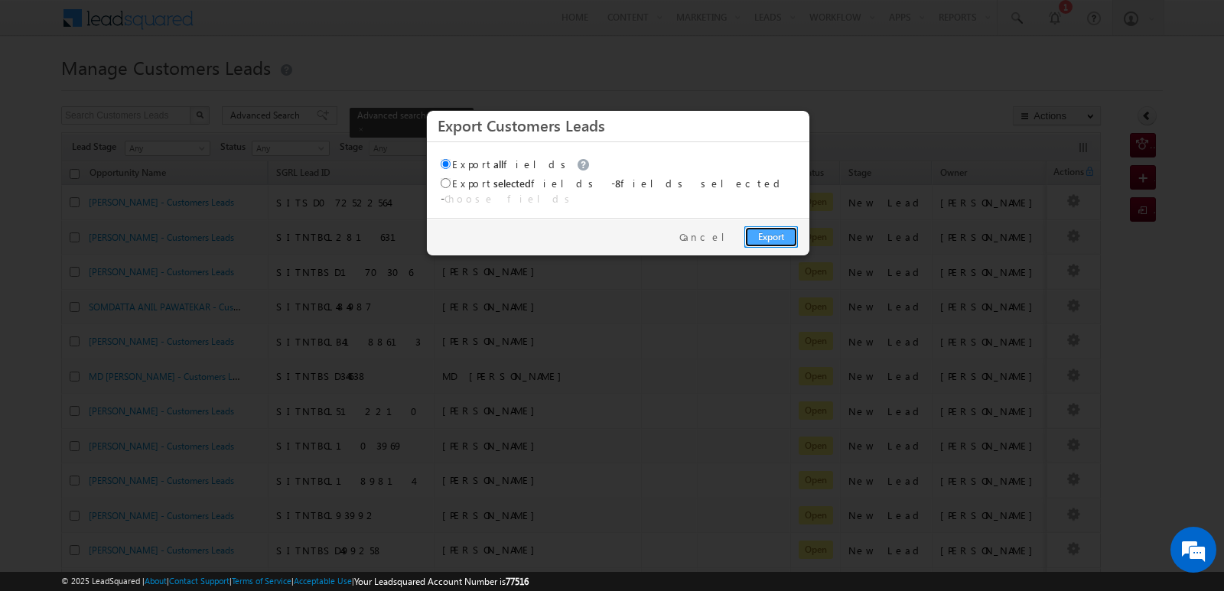
click at [774, 226] on link "Export" at bounding box center [771, 236] width 54 height 21
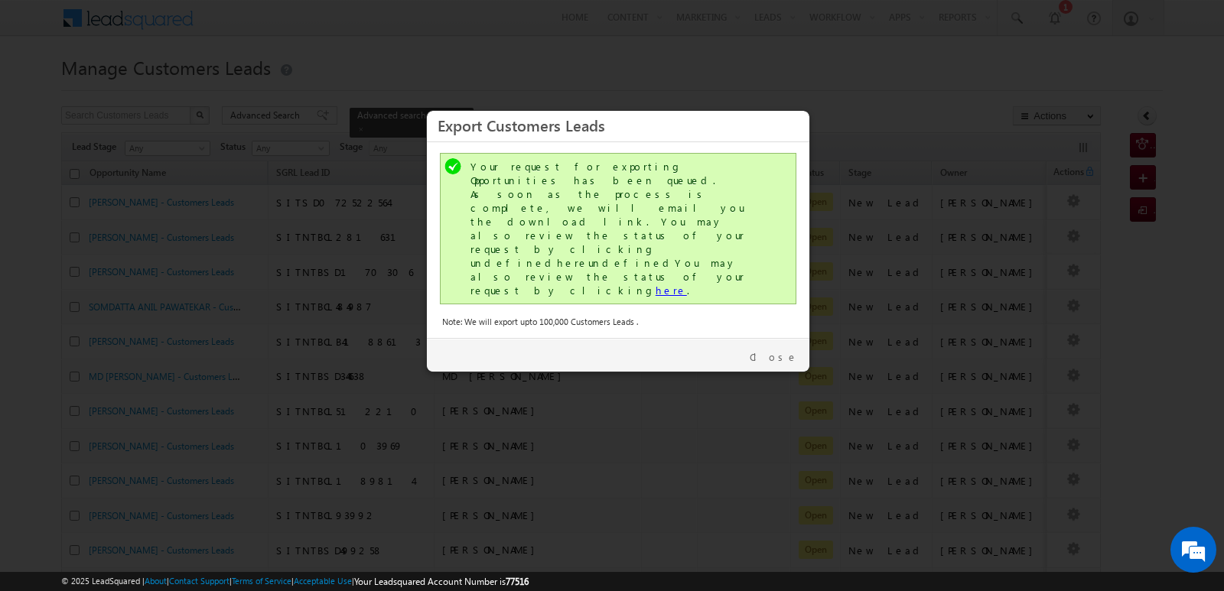
click at [656, 284] on link "here" at bounding box center [671, 290] width 31 height 13
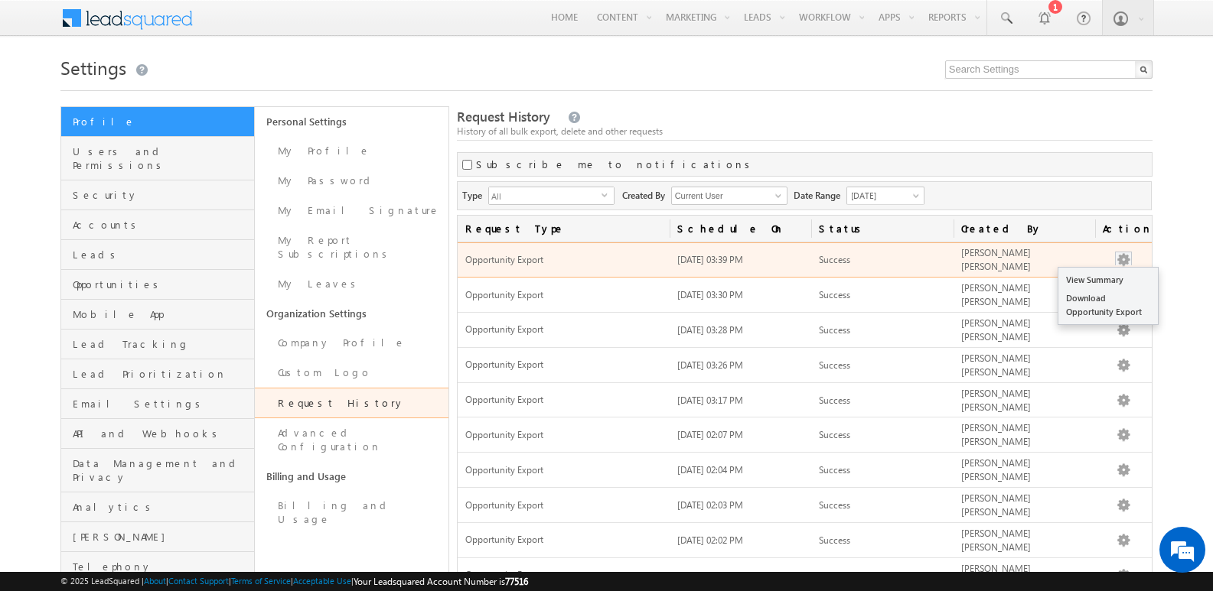
click at [1131, 259] on span at bounding box center [1123, 259] width 17 height 14
click at [1126, 301] on link "Download Opportunity Export" at bounding box center [1107, 305] width 99 height 32
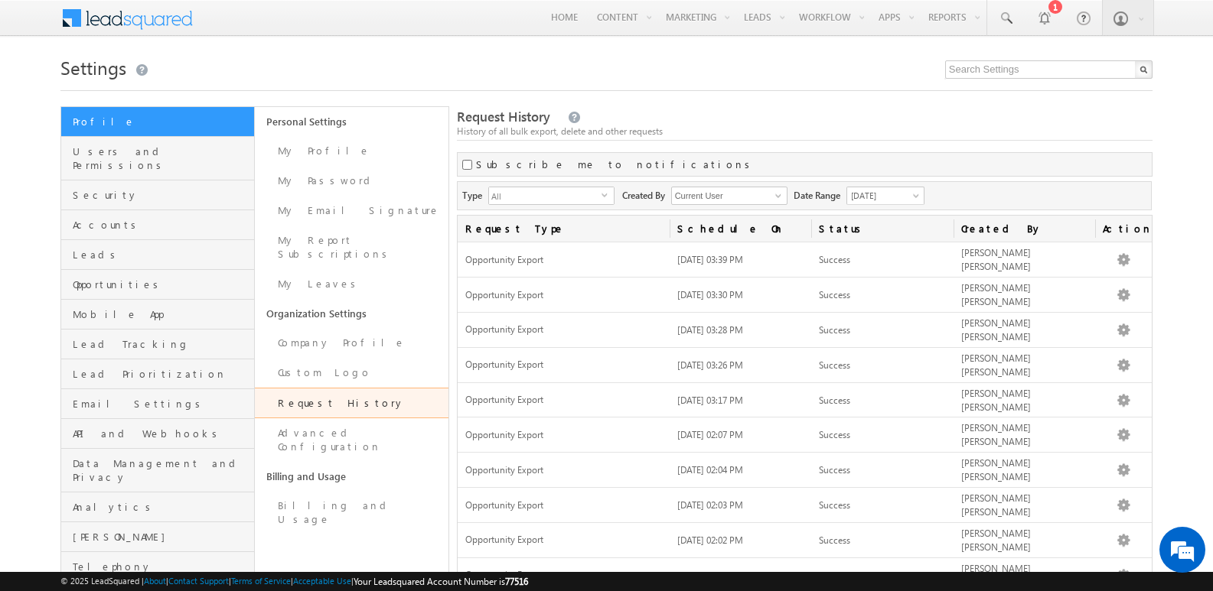
drag, startPoint x: 868, startPoint y: 109, endPoint x: 920, endPoint y: 100, distance: 53.5
click at [868, 109] on div "Request History History of all bulk export, delete and other requests" at bounding box center [804, 124] width 695 height 33
